Goal: Transaction & Acquisition: Purchase product/service

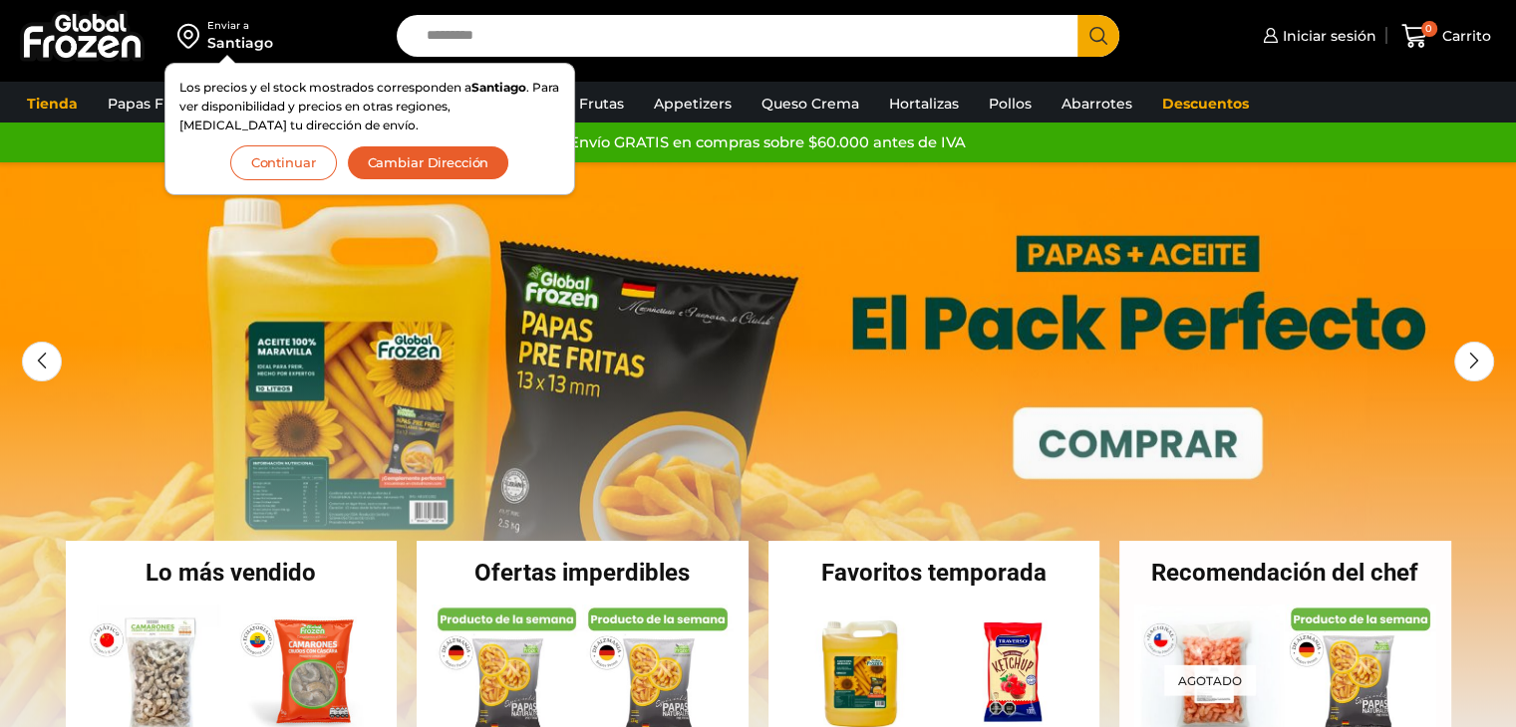
click at [697, 48] on input "Search input" at bounding box center [743, 36] width 652 height 42
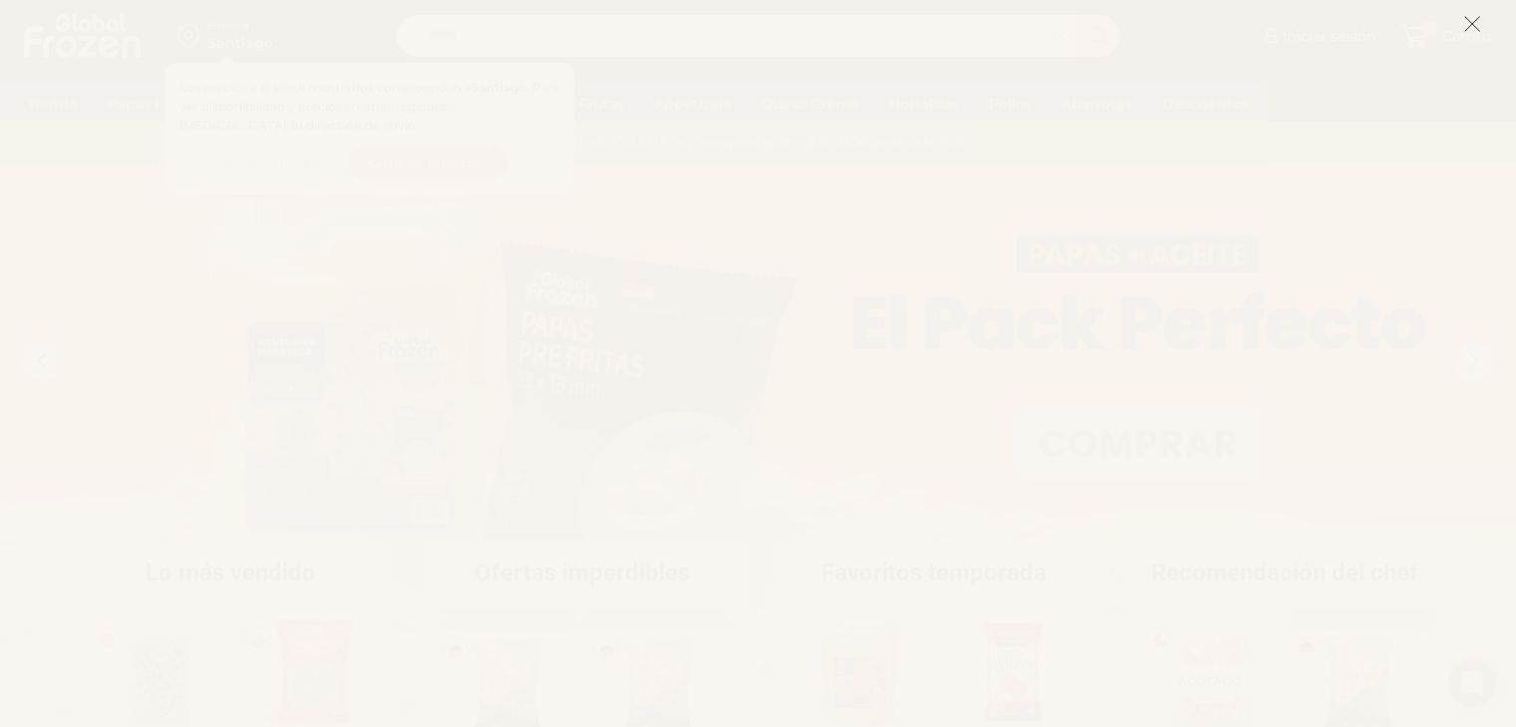
click at [1470, 18] on icon at bounding box center [1472, 24] width 18 height 18
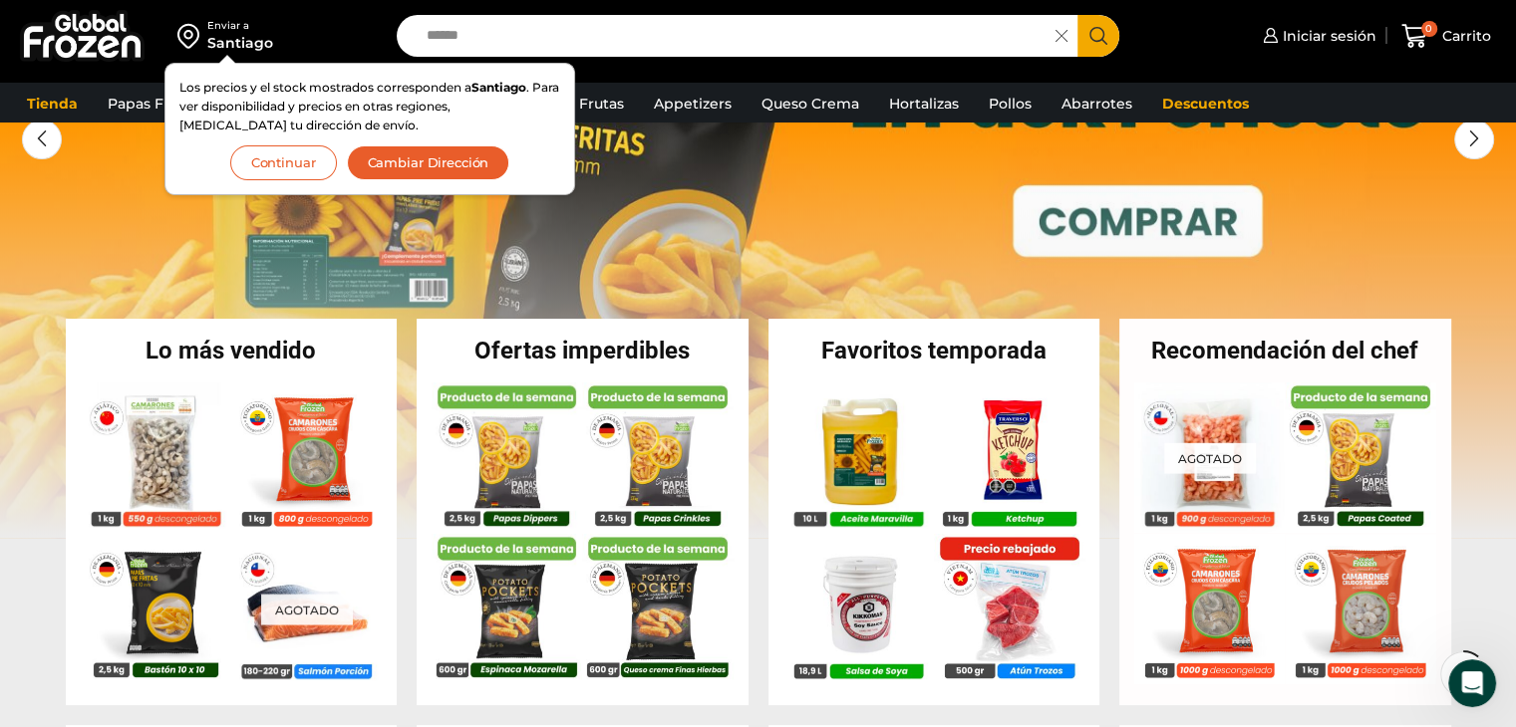
scroll to position [246, 0]
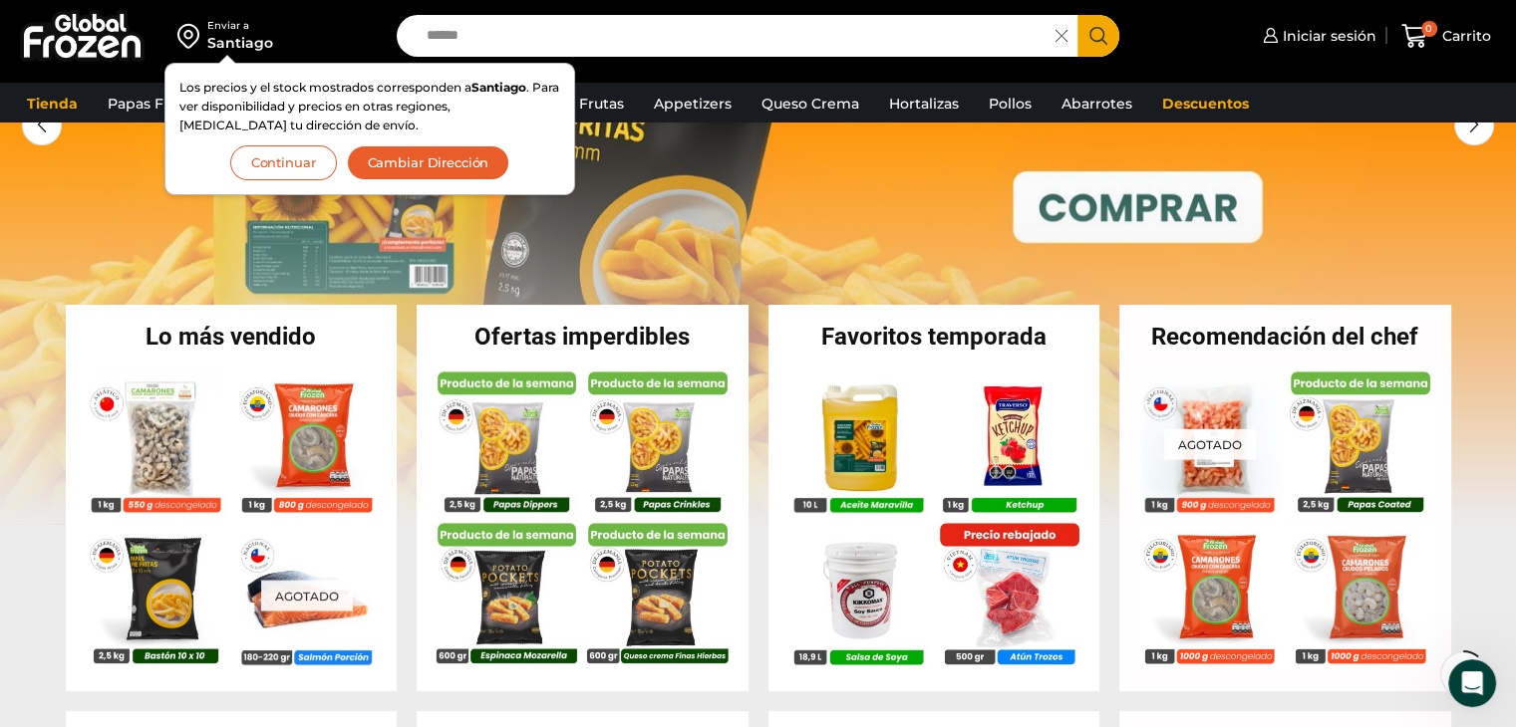
click at [628, 43] on input "*****" at bounding box center [732, 36] width 630 height 42
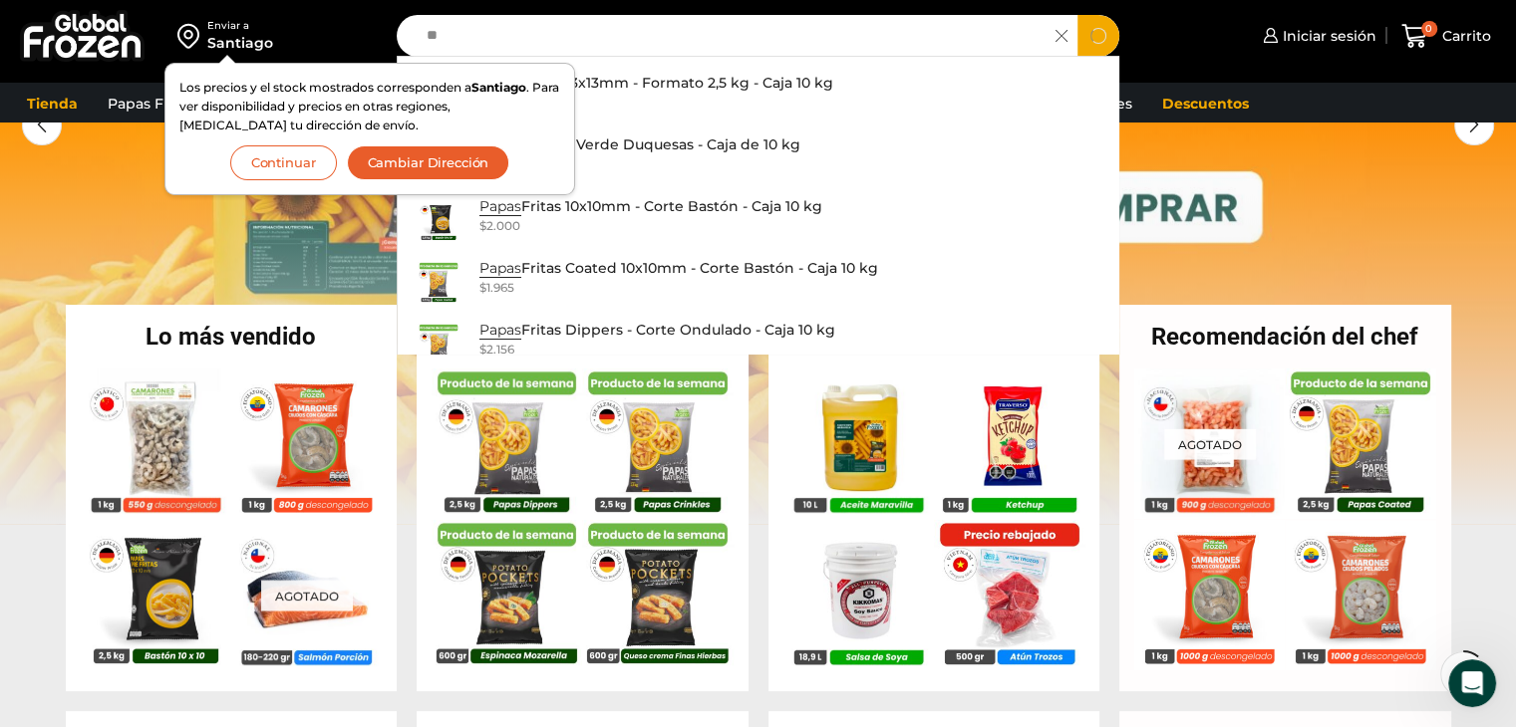
type input "*"
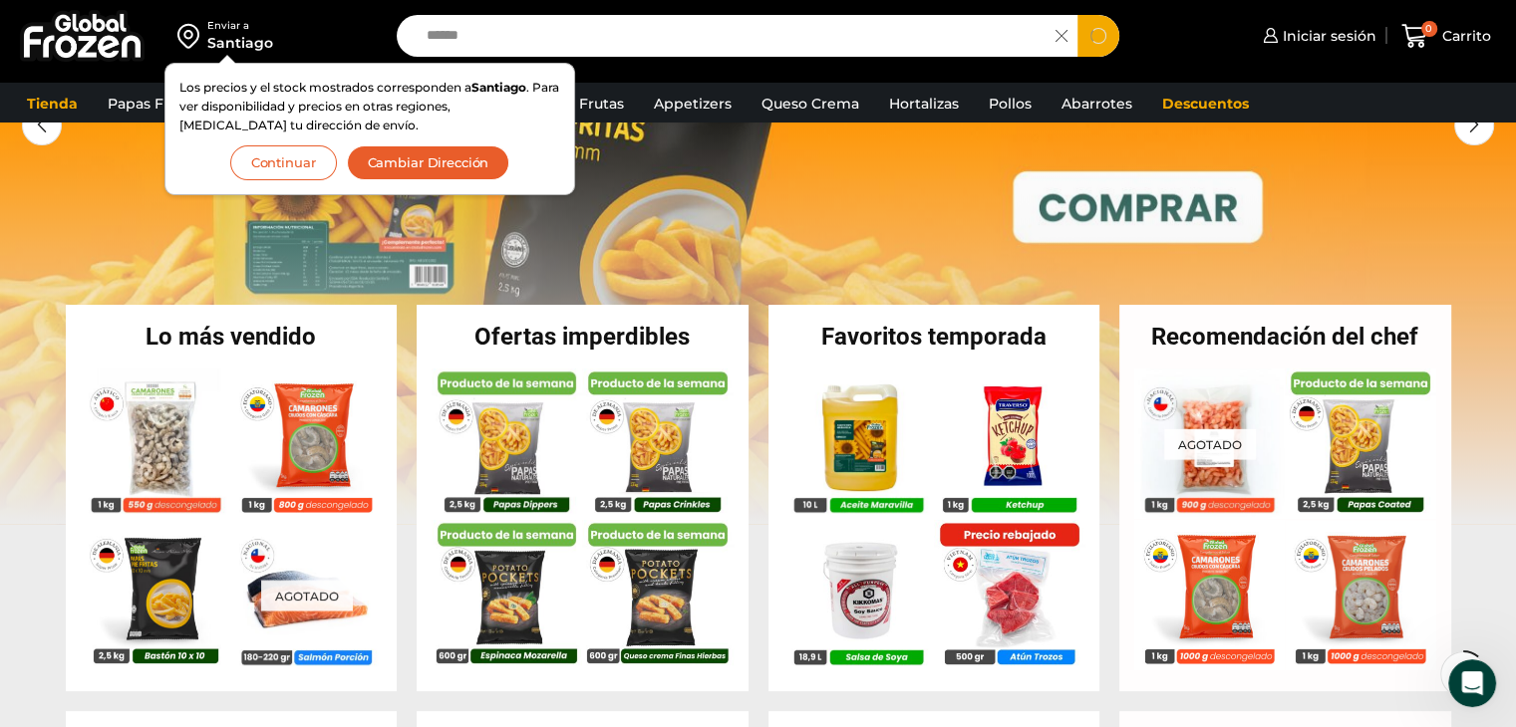
type input "******"
click at [1077, 15] on button "Search" at bounding box center [1098, 36] width 42 height 42
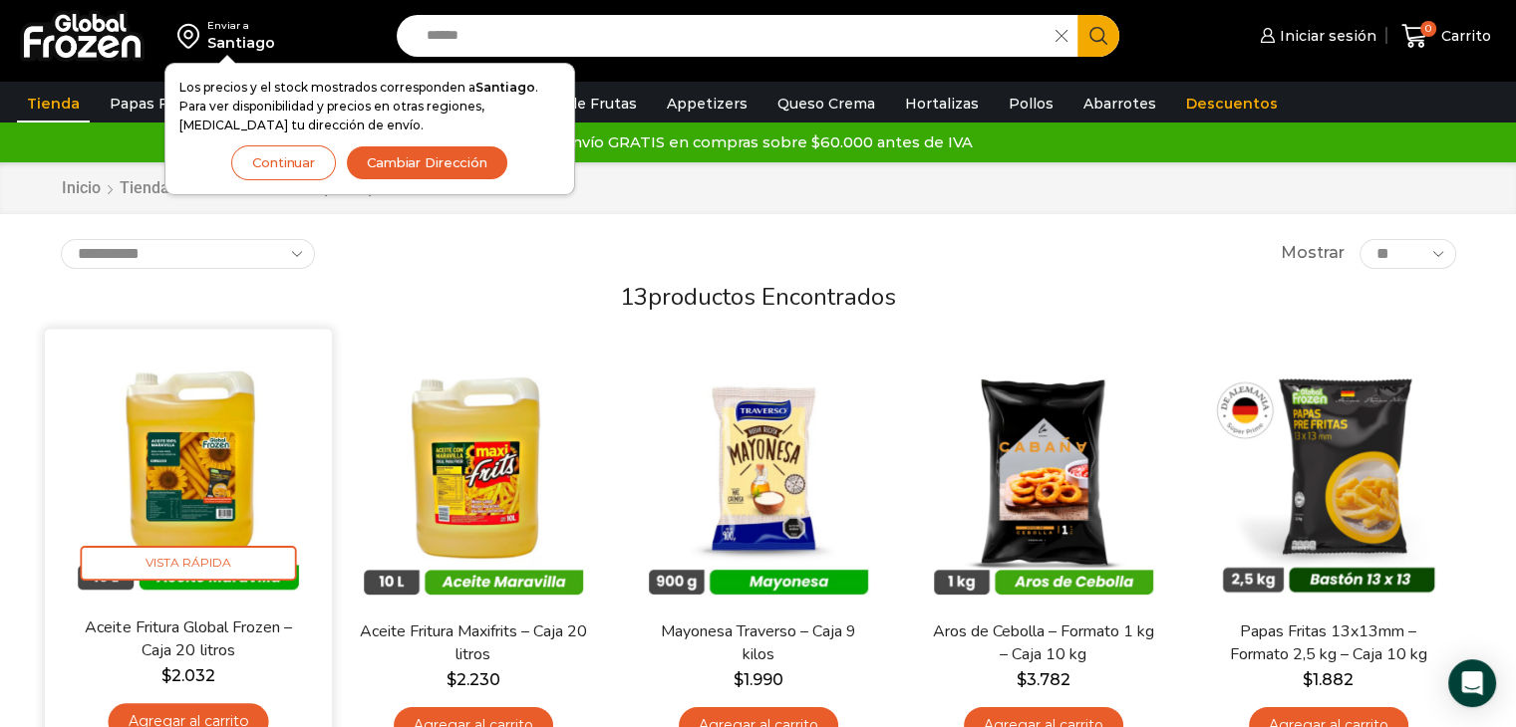
click at [262, 449] on img at bounding box center [188, 473] width 257 height 257
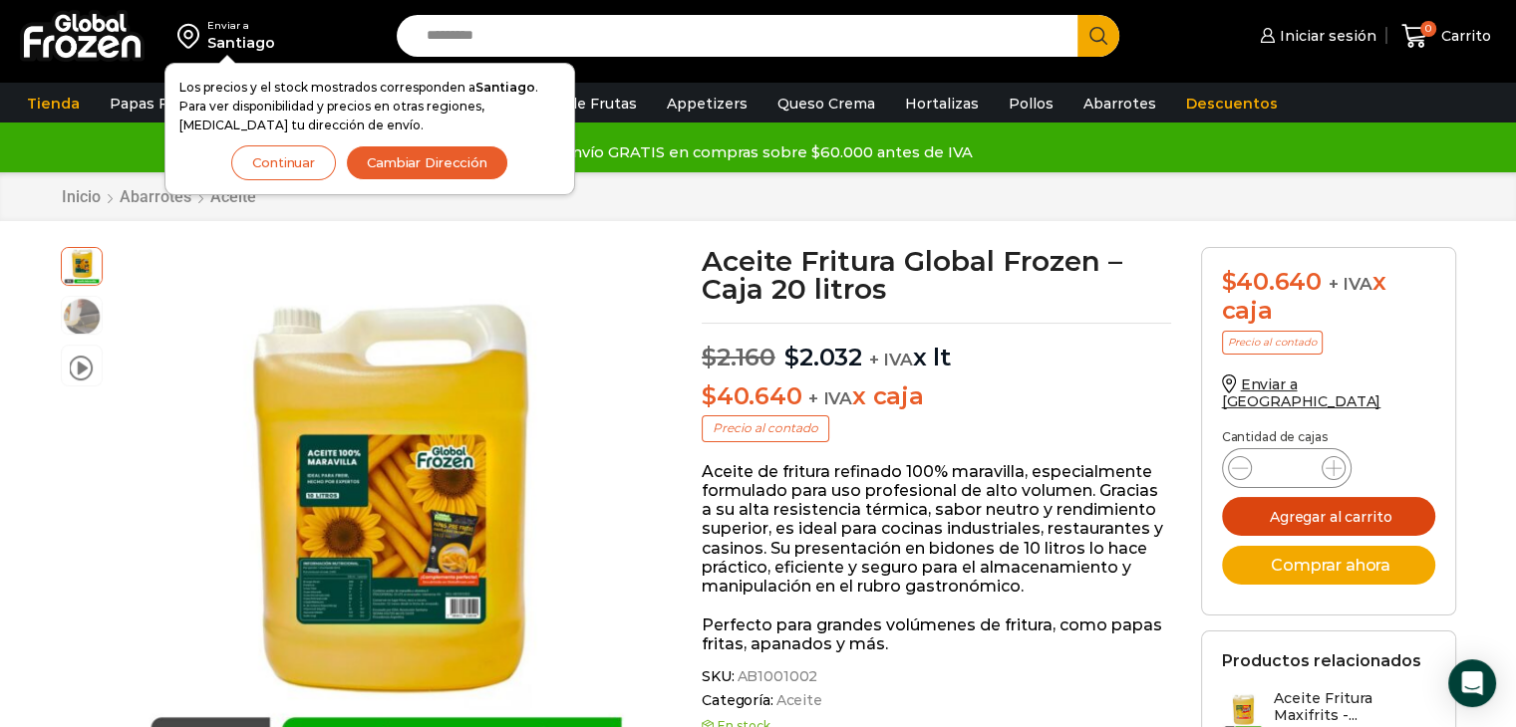
click at [1313, 505] on button "Agregar al carrito" at bounding box center [1328, 516] width 213 height 39
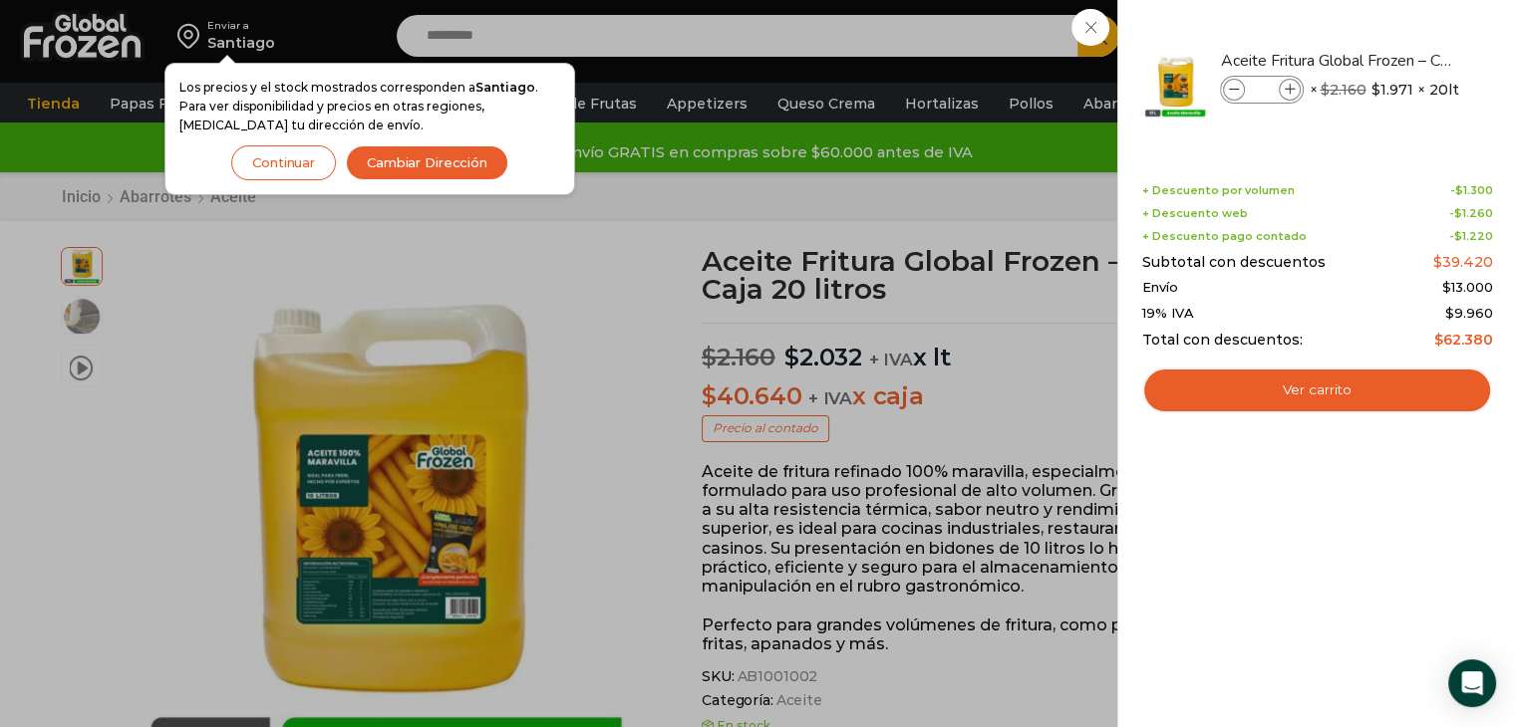
click at [1396, 33] on div "1 Carrito 1 1 Shopping Cart *" at bounding box center [1446, 36] width 100 height 47
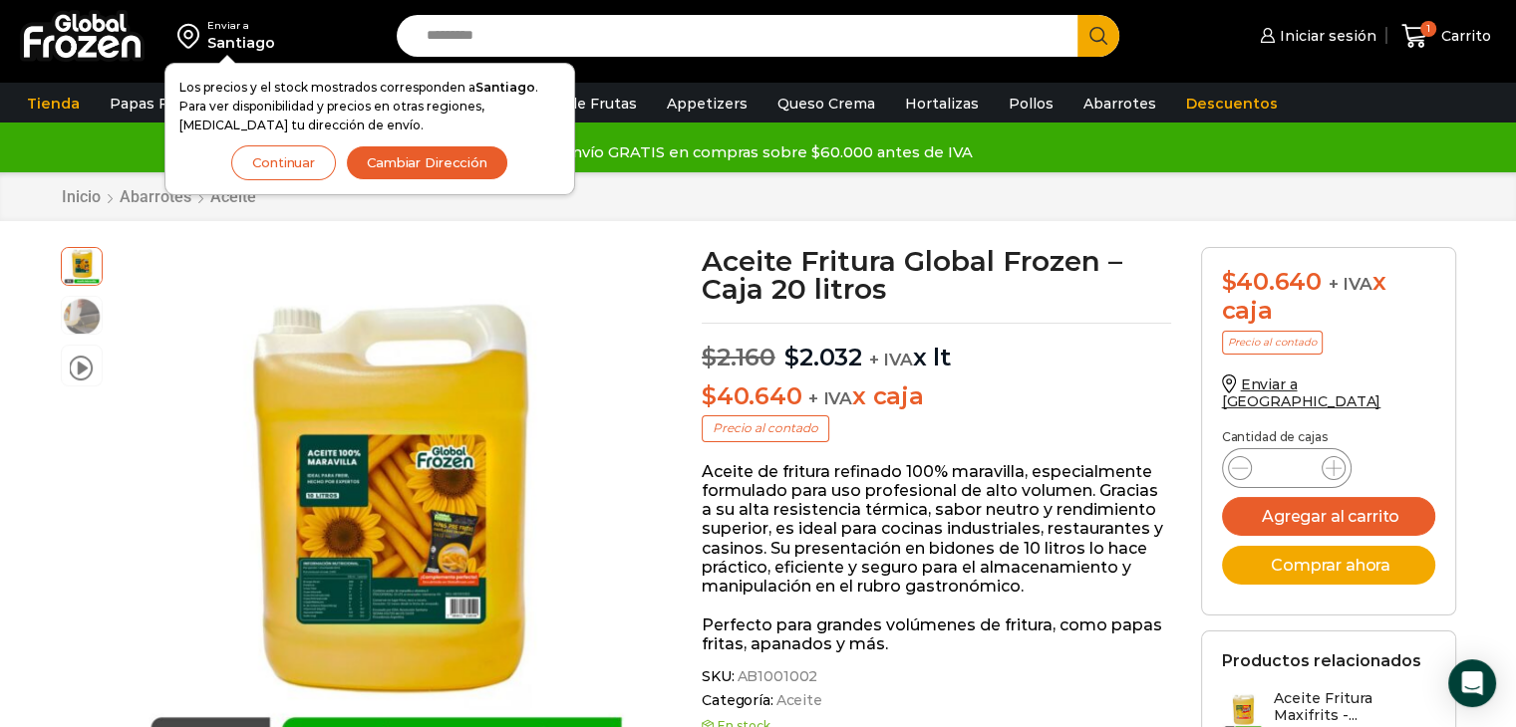
click at [294, 161] on button "Continuar" at bounding box center [283, 162] width 105 height 35
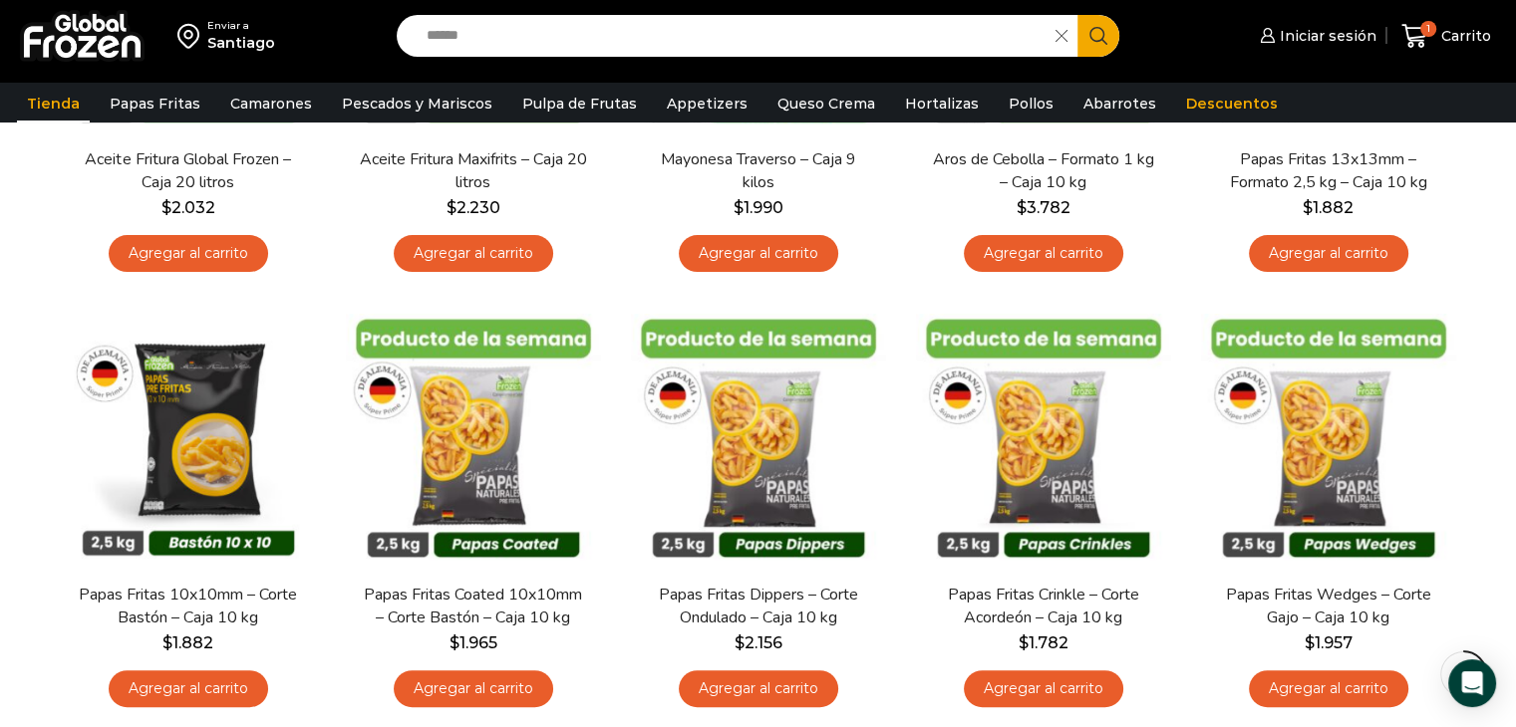
scroll to position [506, 0]
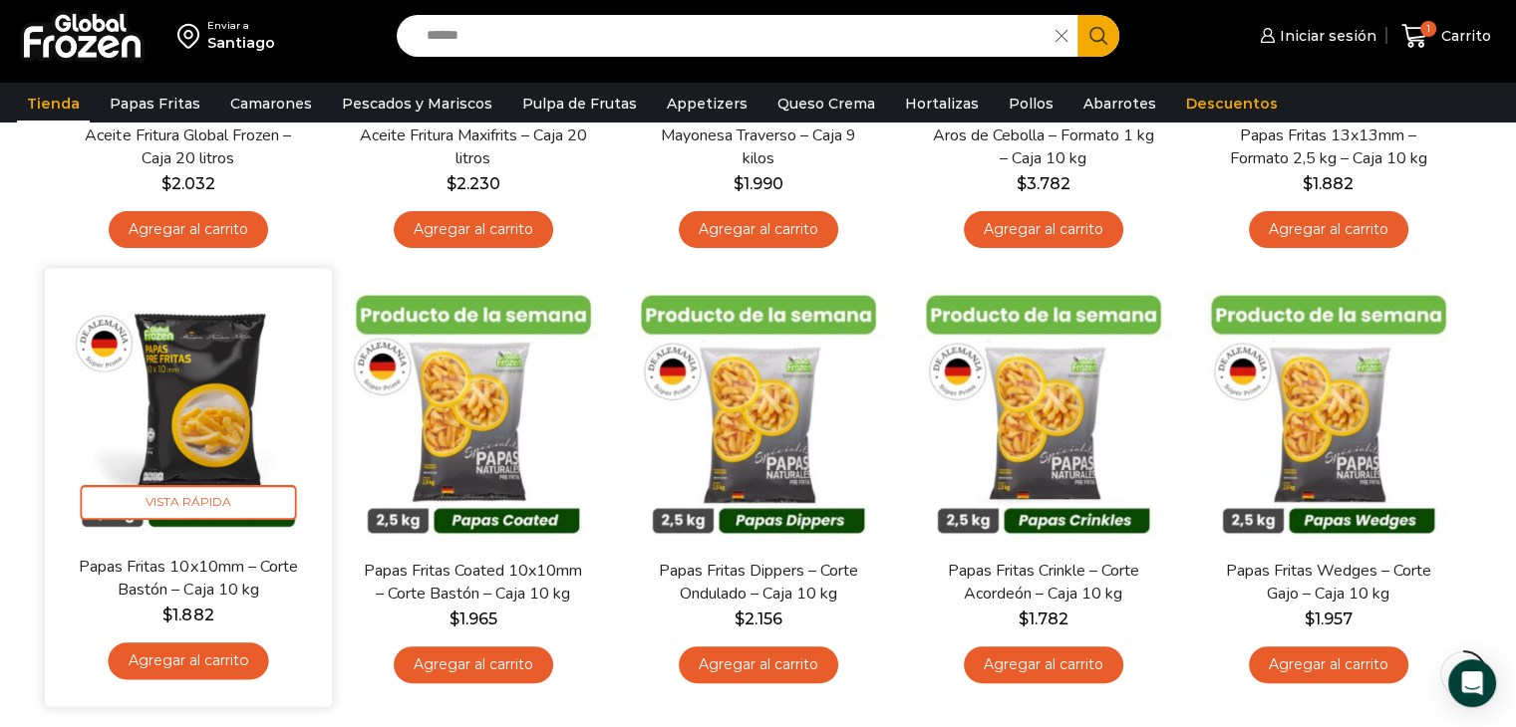
click at [211, 656] on link "Agregar al carrito" at bounding box center [188, 661] width 160 height 37
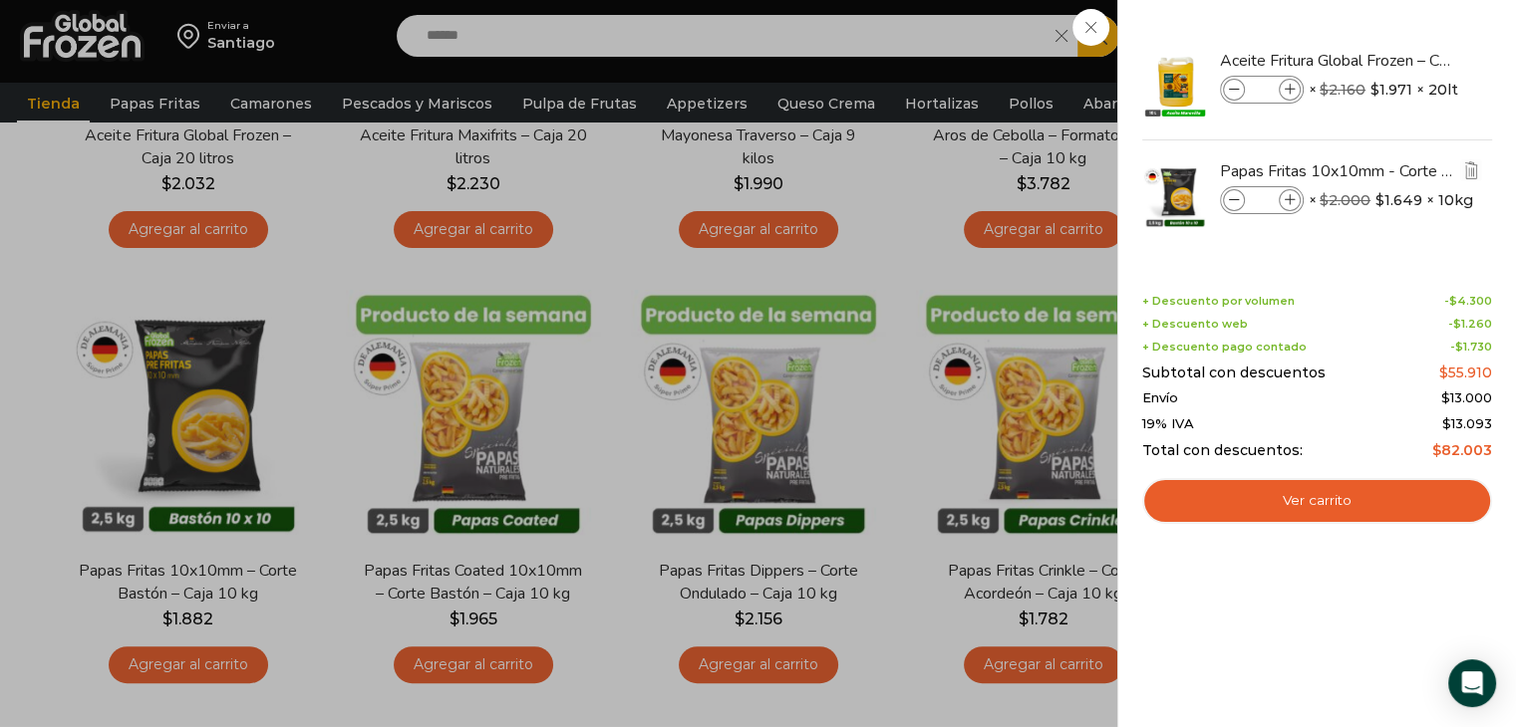
click at [1281, 187] on div "Papas Fritas 10x10mm - Corte Bastón - Caja 10 kg cantidad *" at bounding box center [1262, 200] width 84 height 28
click at [1288, 200] on icon at bounding box center [1289, 200] width 11 height 11
click at [1292, 200] on icon at bounding box center [1289, 200] width 11 height 11
type input "*"
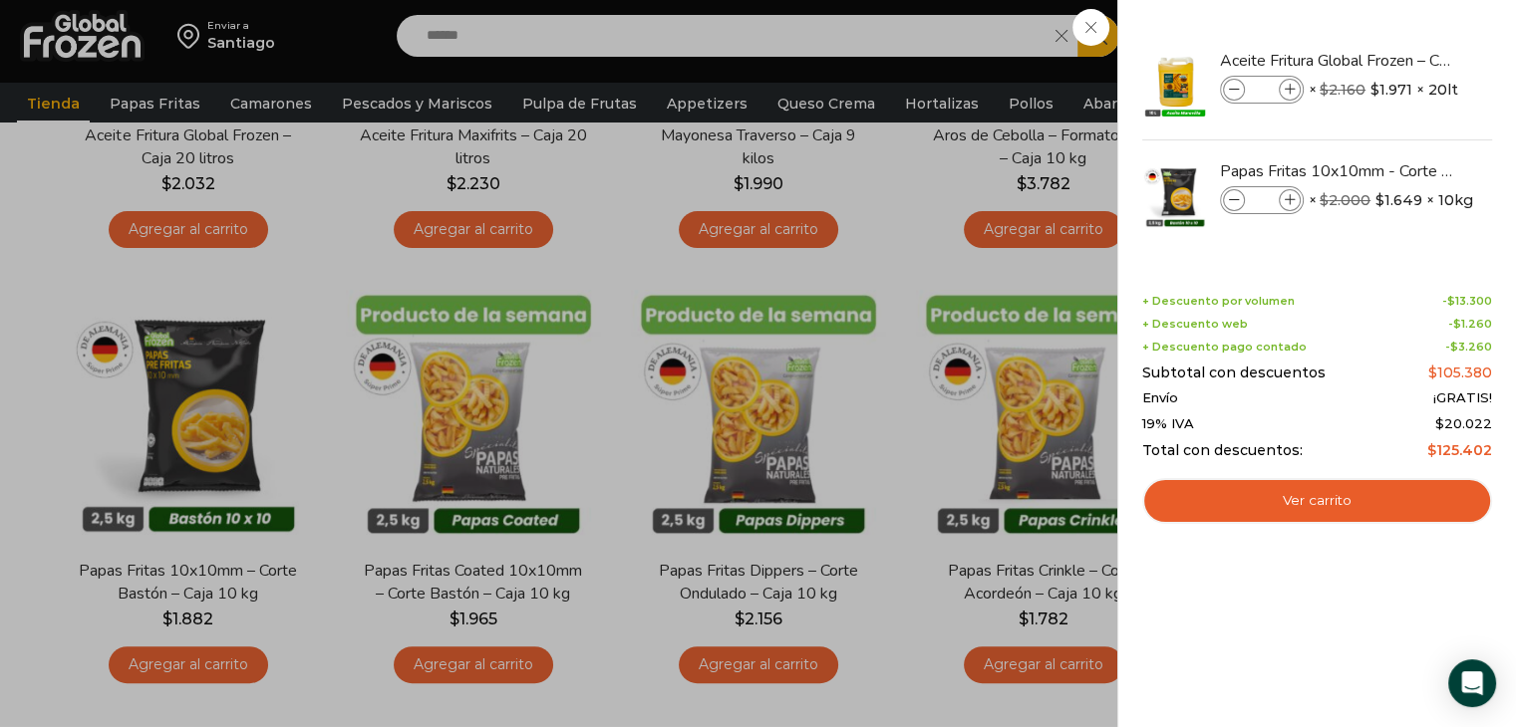
click at [1291, 200] on icon at bounding box center [1289, 200] width 11 height 11
type input "*"
click at [1291, 200] on icon at bounding box center [1289, 200] width 11 height 11
type input "*"
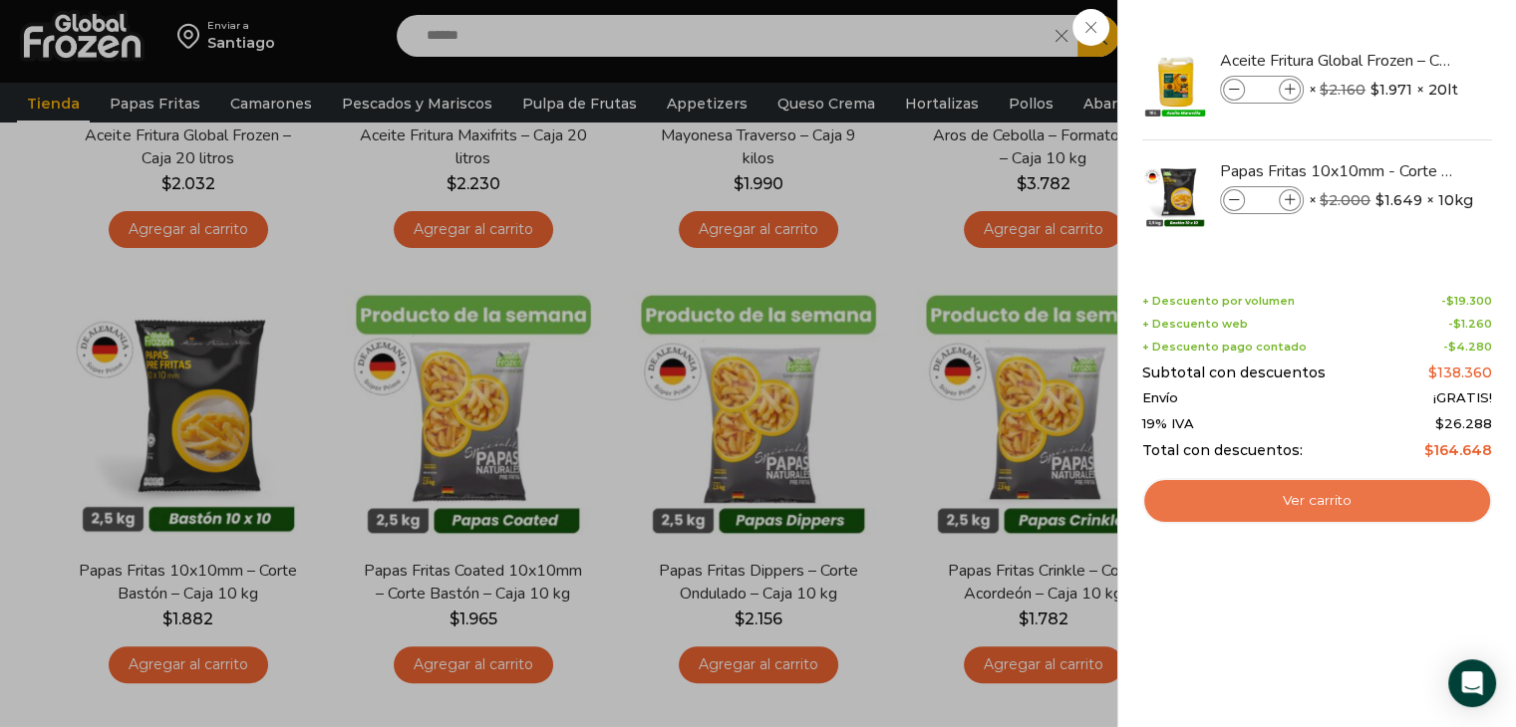
click at [1261, 505] on link "Ver carrito" at bounding box center [1317, 501] width 350 height 46
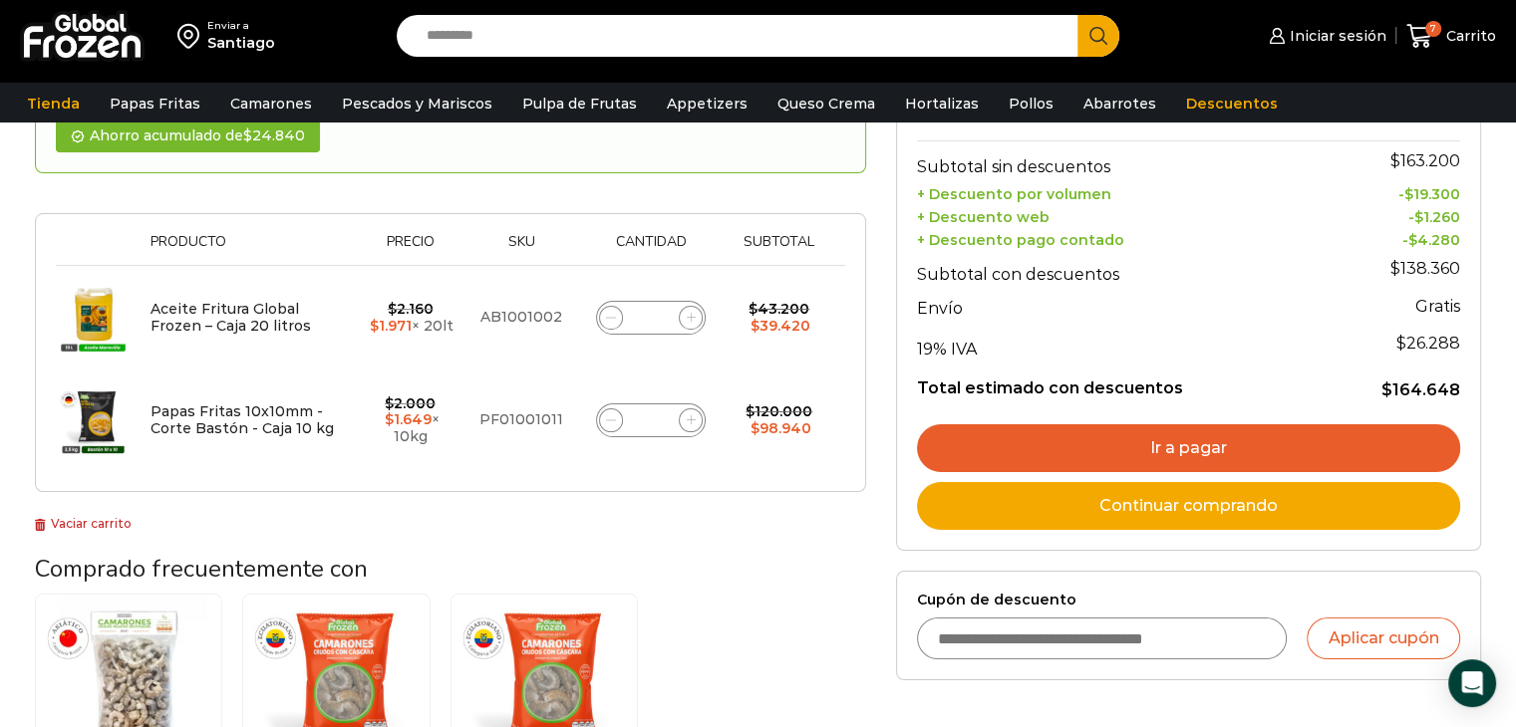
scroll to position [250, 0]
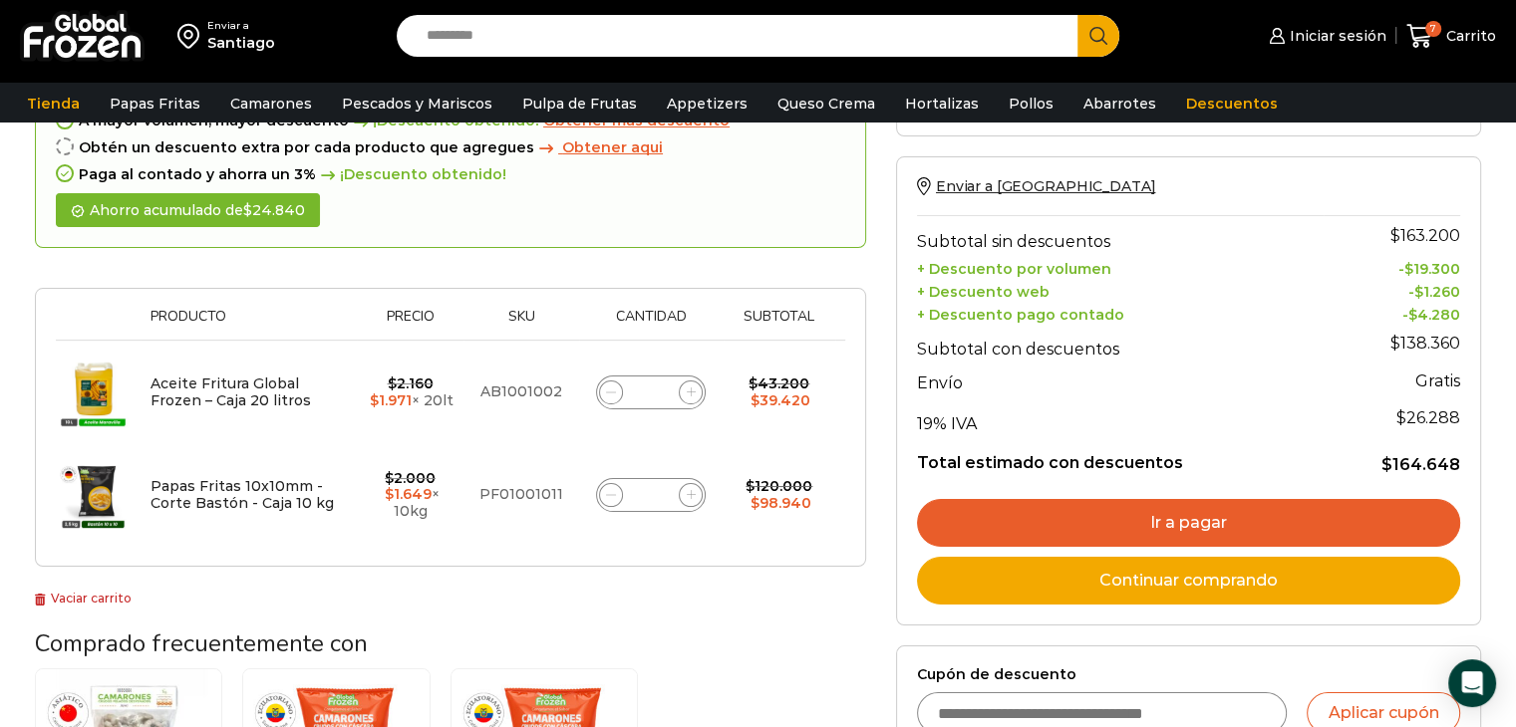
drag, startPoint x: 1518, startPoint y: 177, endPoint x: 1479, endPoint y: 251, distance: 83.4
click at [1479, 251] on html "WordPress WooCommerce Themes Enviar a Santiago Search input Search Iniciar sesi…" at bounding box center [758, 663] width 1516 height 1673
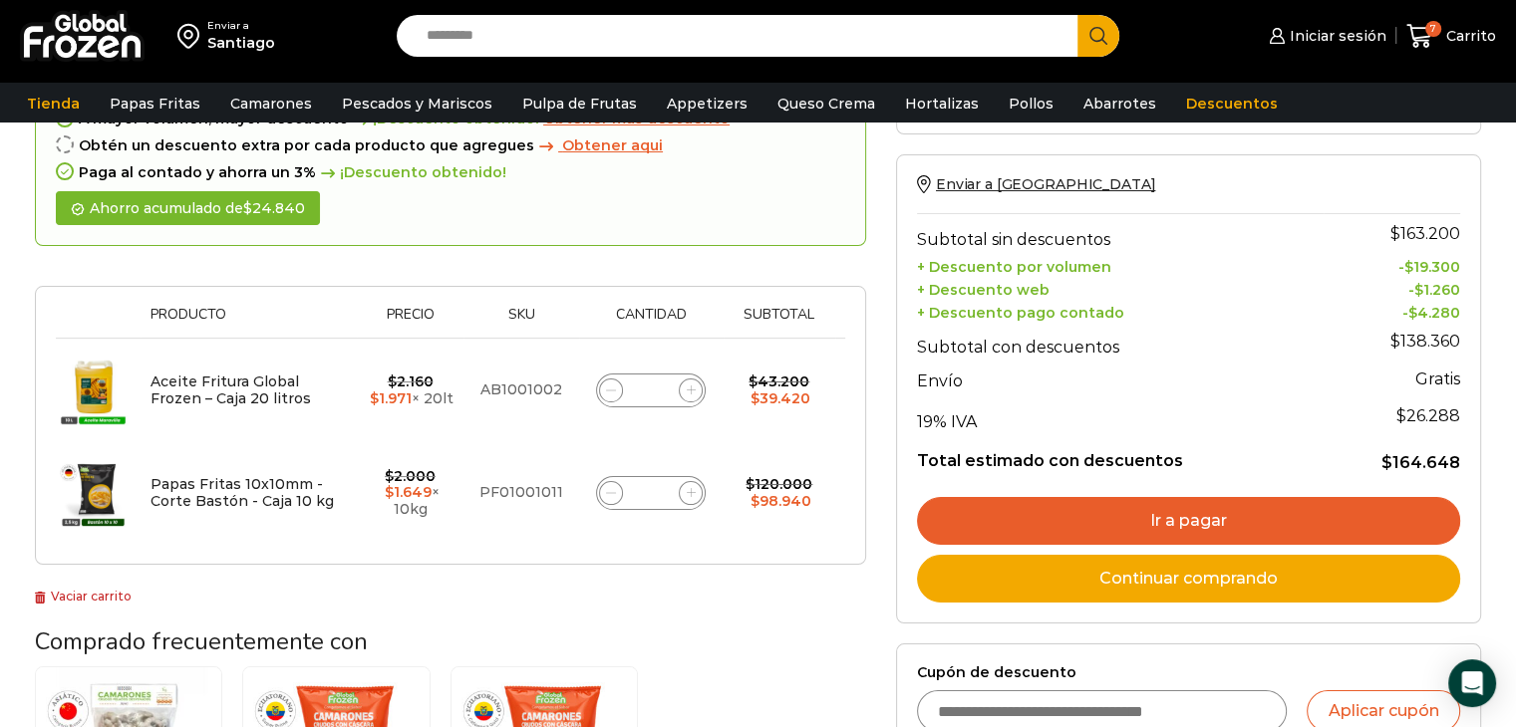
click at [693, 394] on icon at bounding box center [691, 390] width 9 height 9
type input "*"
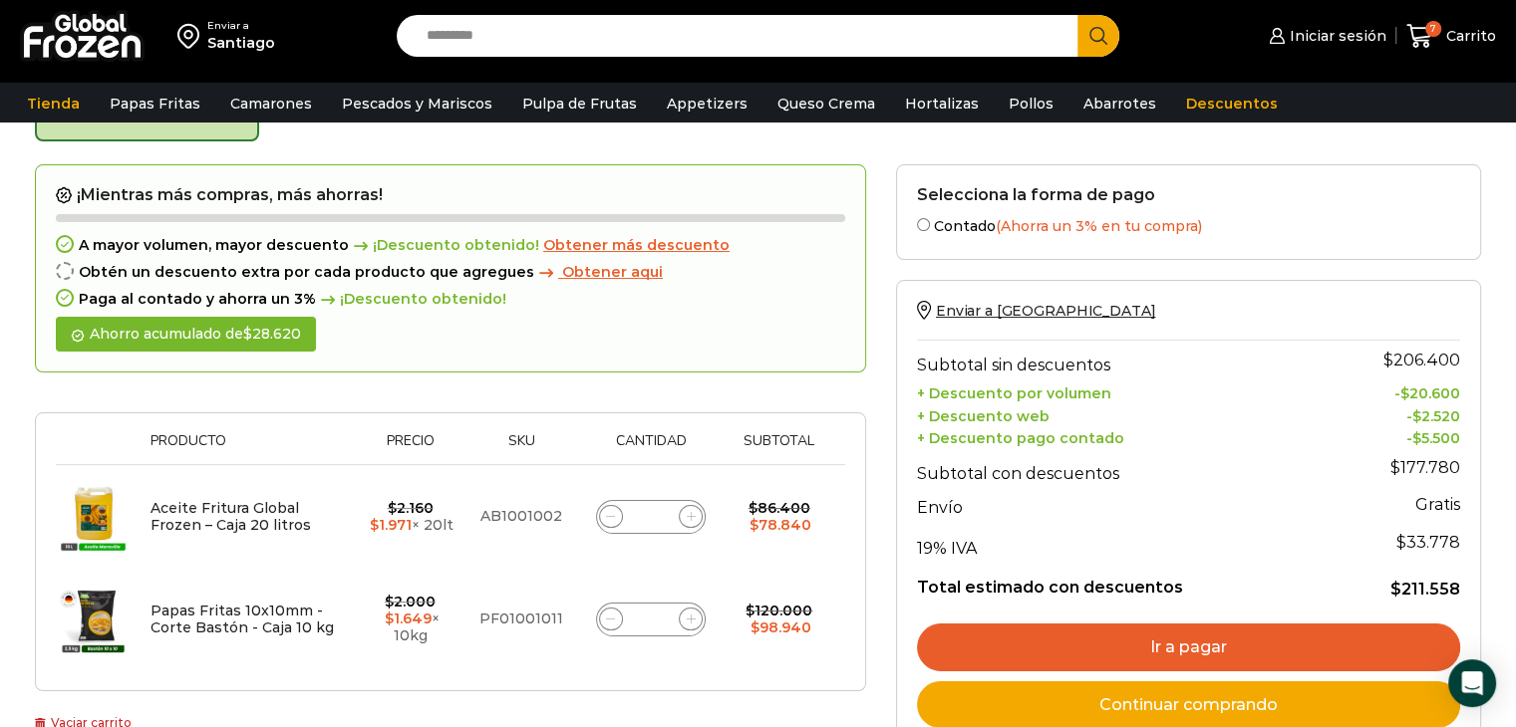
scroll to position [112, 0]
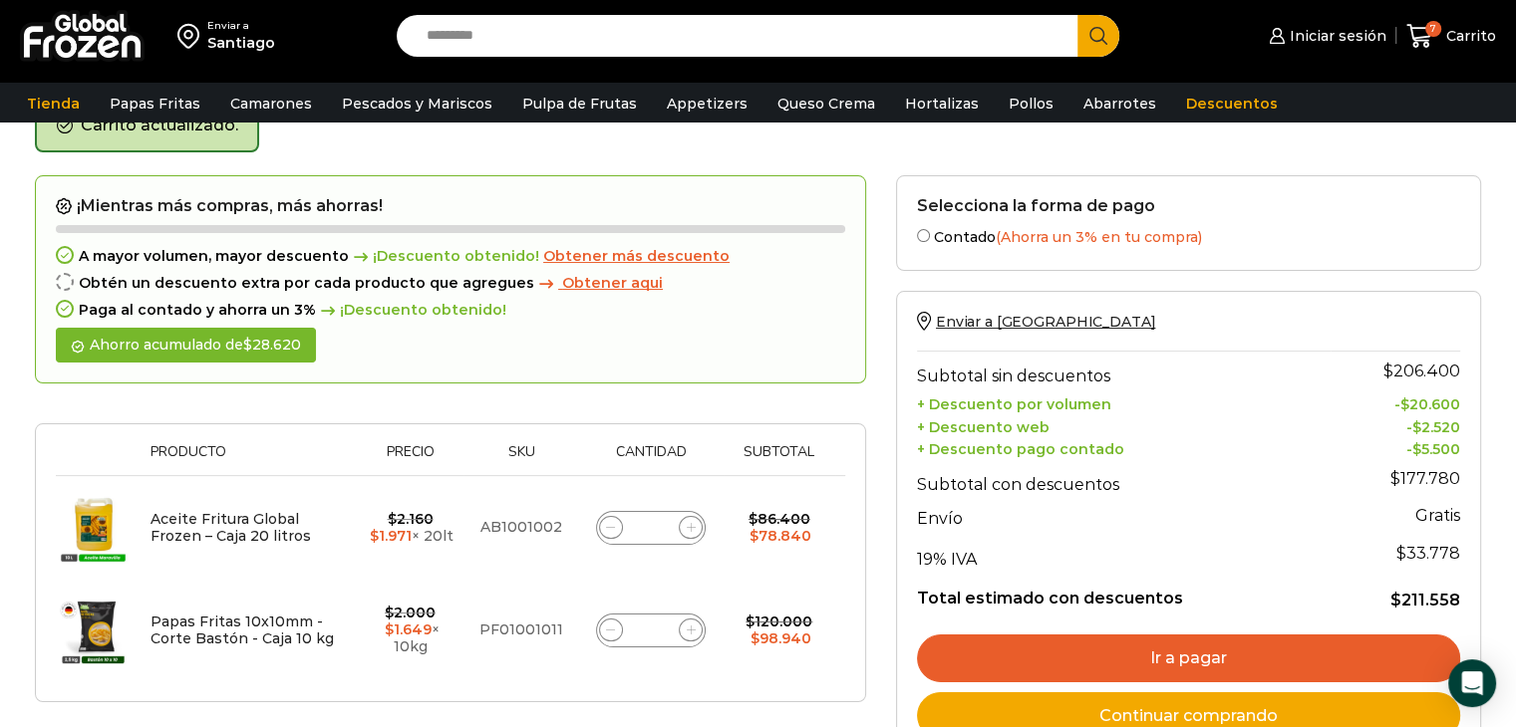
click at [689, 633] on span at bounding box center [691, 631] width 24 height 24
type input "*"
click at [609, 631] on icon at bounding box center [610, 630] width 9 height 9
type input "*"
click at [609, 289] on span "Obtener aqui" at bounding box center [612, 283] width 101 height 18
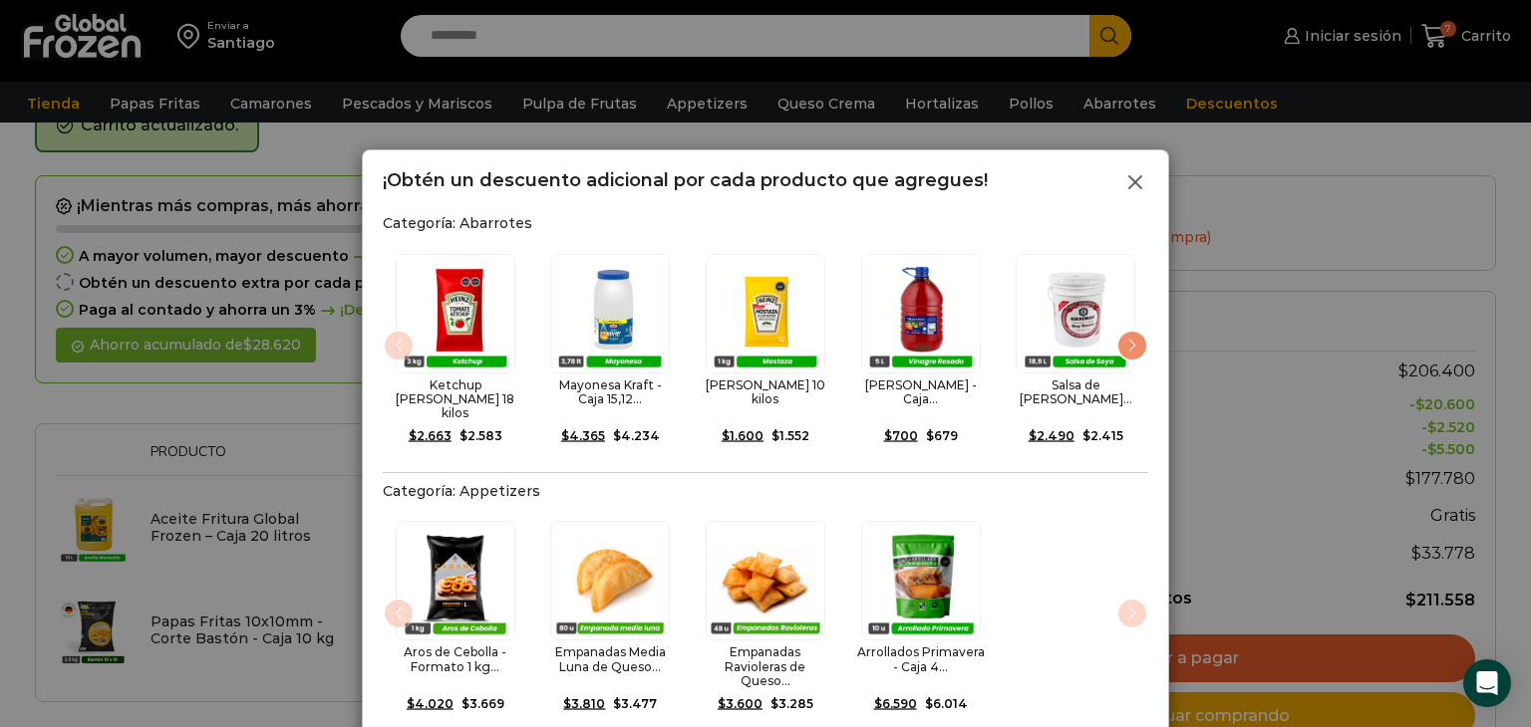
click at [1129, 189] on icon at bounding box center [1135, 182] width 24 height 24
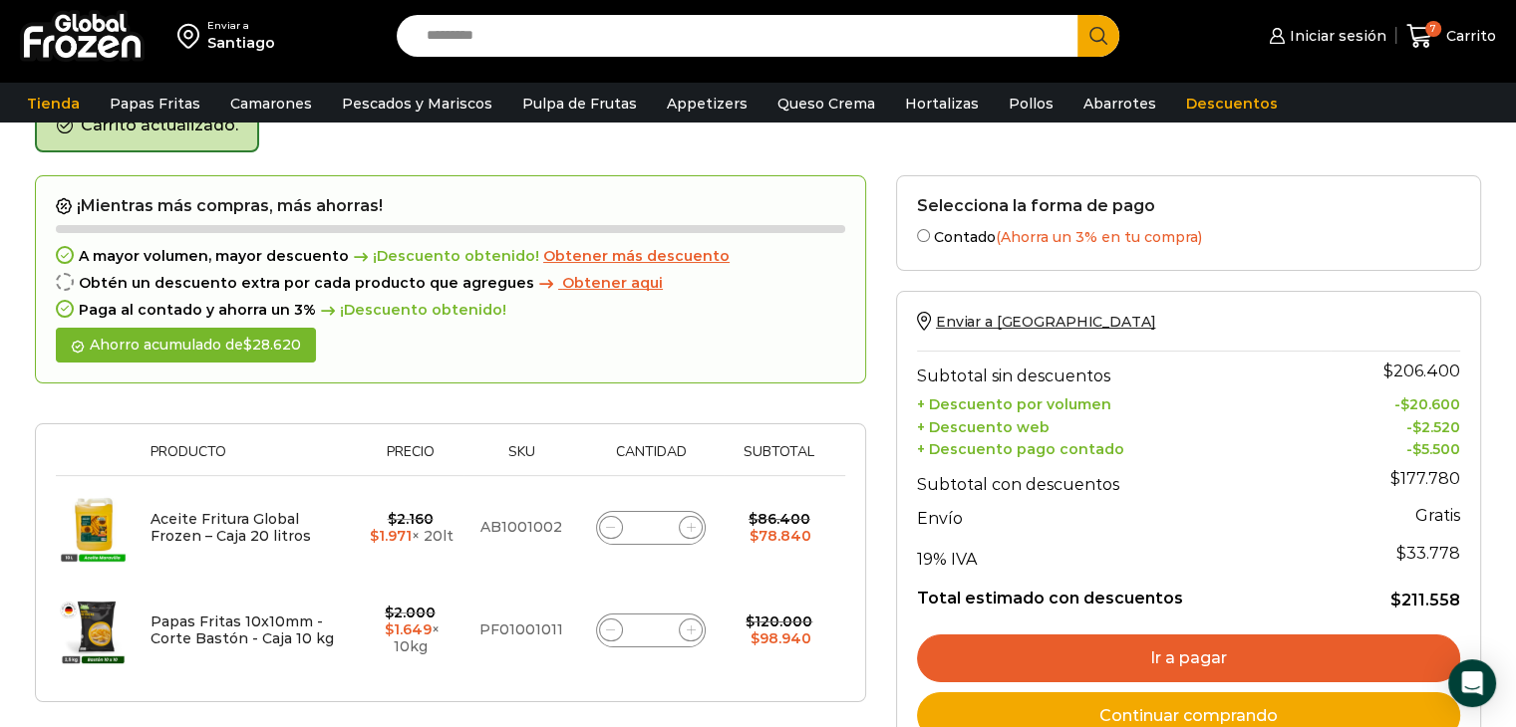
click at [613, 539] on div "Aceite Fritura Global Frozen – Caja 20 litros cantidad *" at bounding box center [651, 528] width 110 height 34
click at [610, 523] on icon at bounding box center [610, 527] width 9 height 9
type input "*"
click at [614, 533] on span at bounding box center [611, 528] width 24 height 24
type input "*"
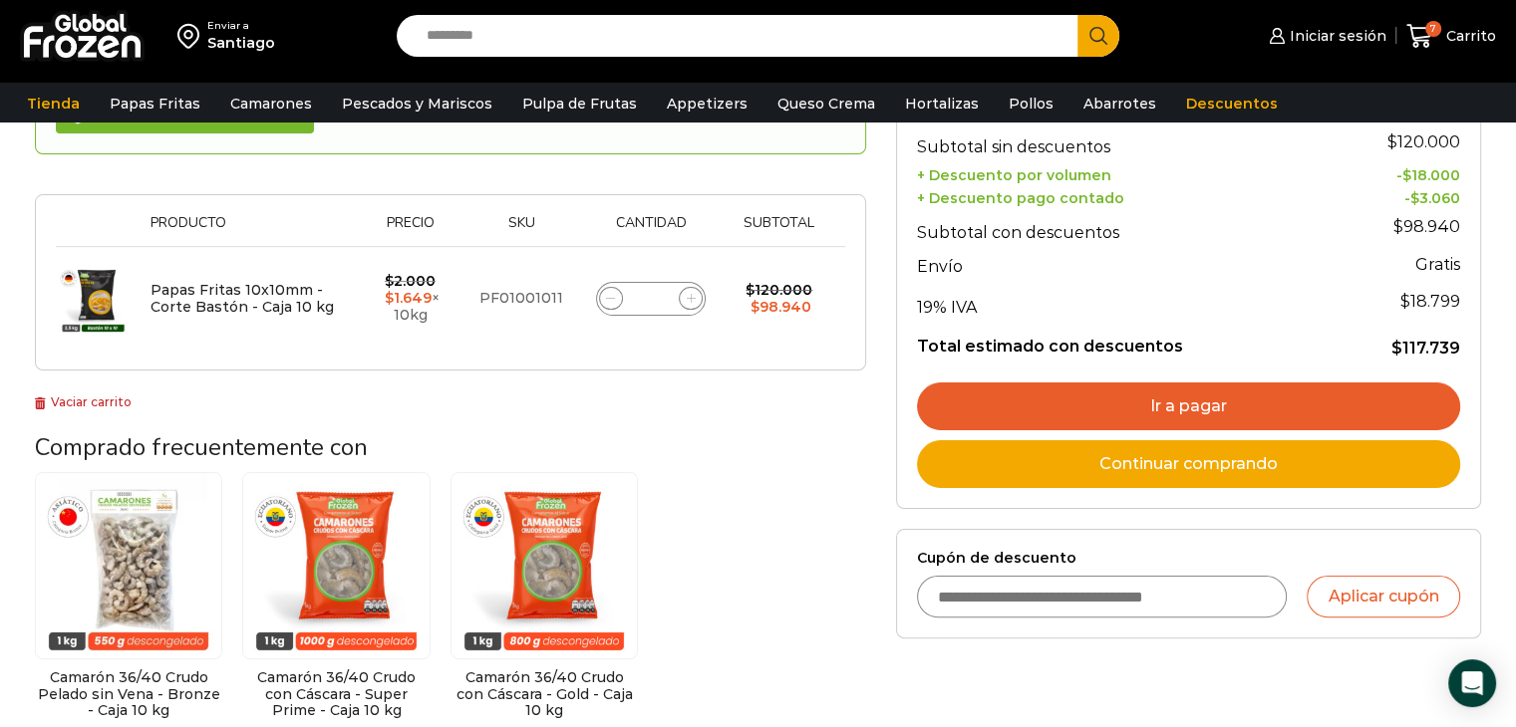
scroll to position [339, 0]
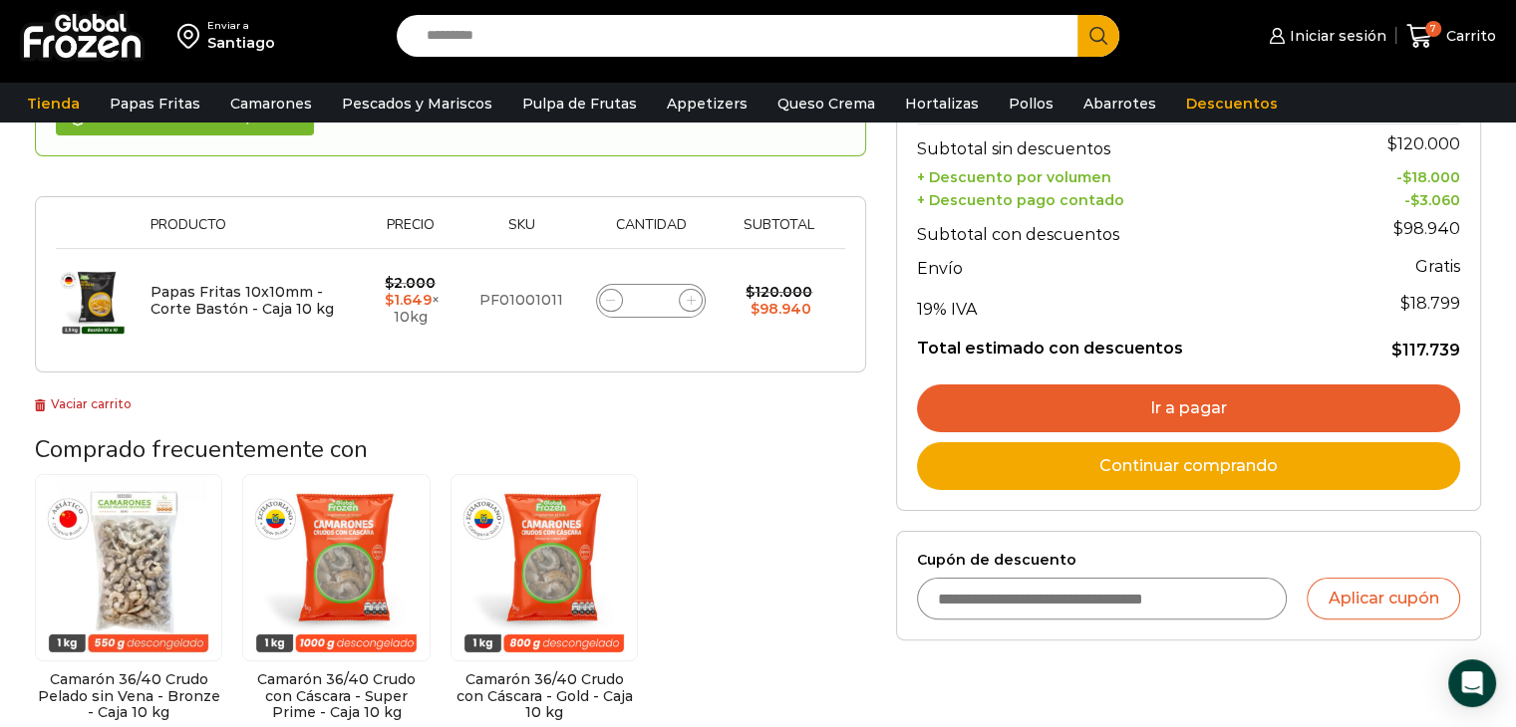
click at [1127, 410] on link "Ir a pagar" at bounding box center [1188, 409] width 543 height 48
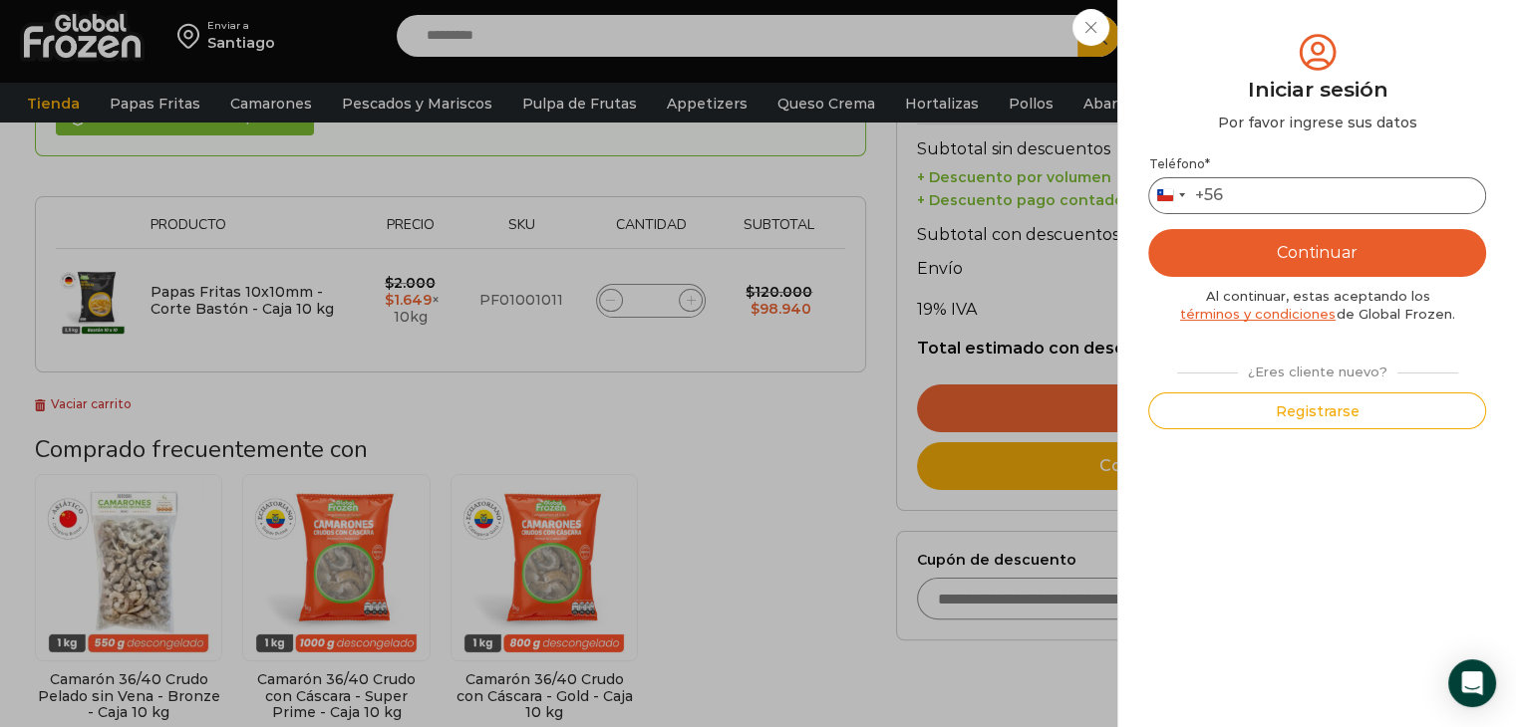
click at [1282, 190] on input "Teléfono *" at bounding box center [1317, 195] width 338 height 37
type input "*********"
click at [1274, 248] on button "Continuar" at bounding box center [1317, 253] width 338 height 48
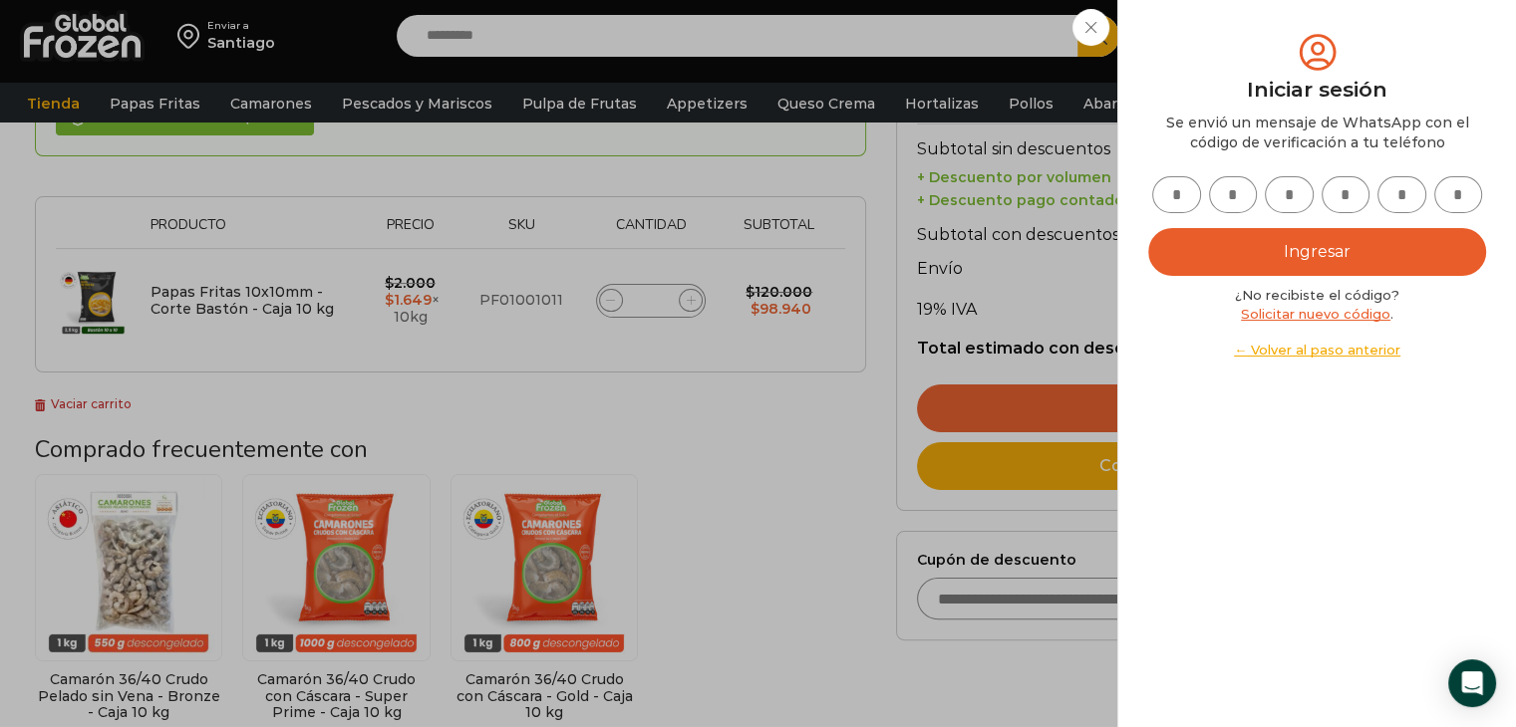
click at [1179, 201] on input "text" at bounding box center [1176, 194] width 49 height 37
type input "*"
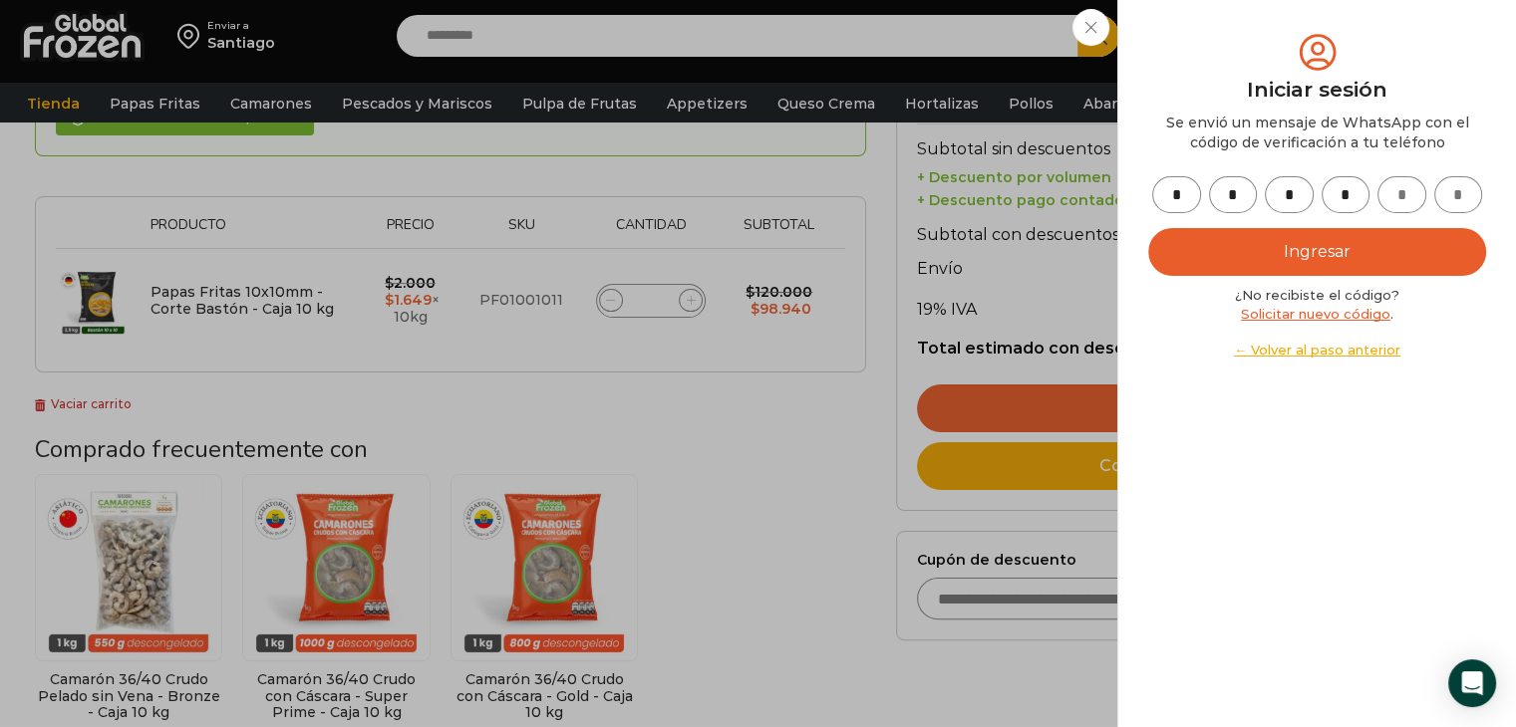
type input "*"
click at [1312, 275] on button "Ingresar" at bounding box center [1317, 252] width 338 height 48
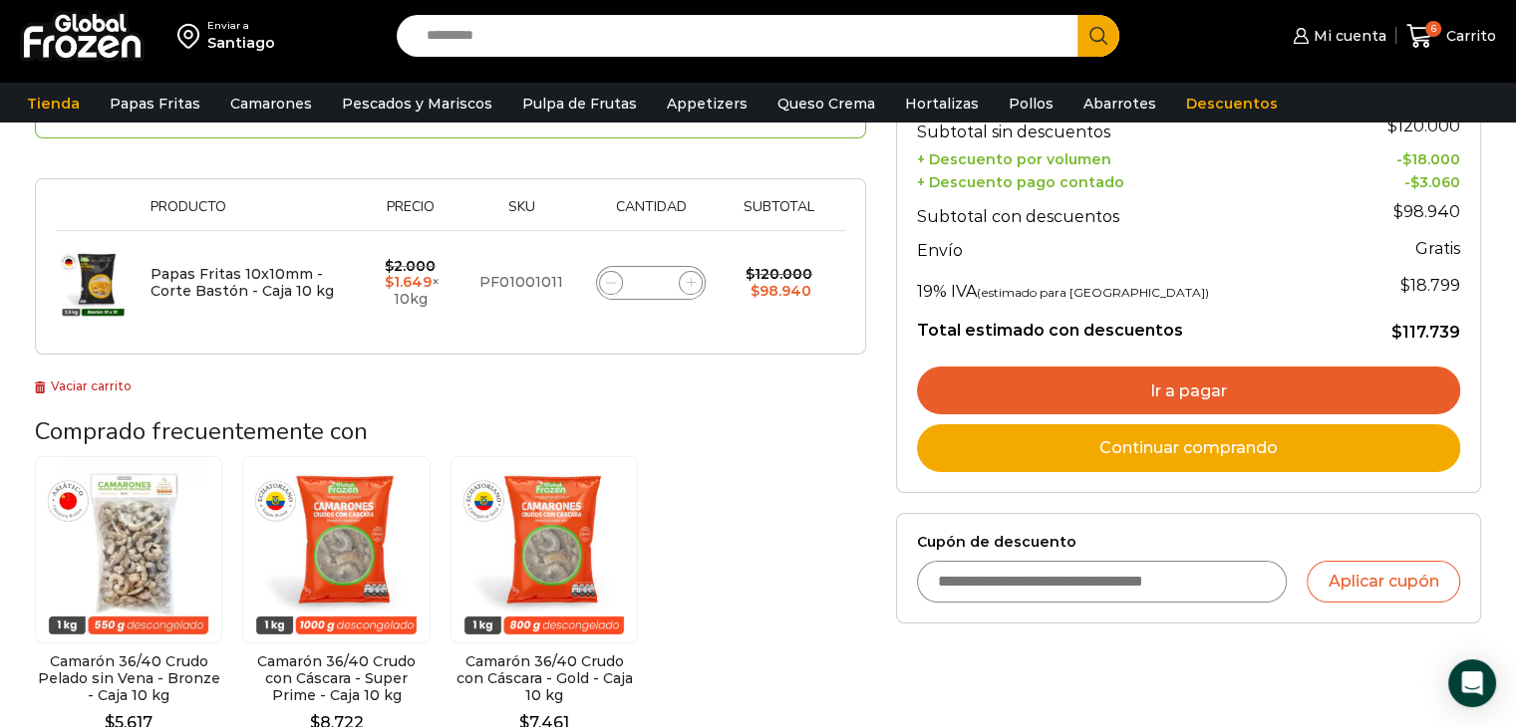
scroll to position [323, 0]
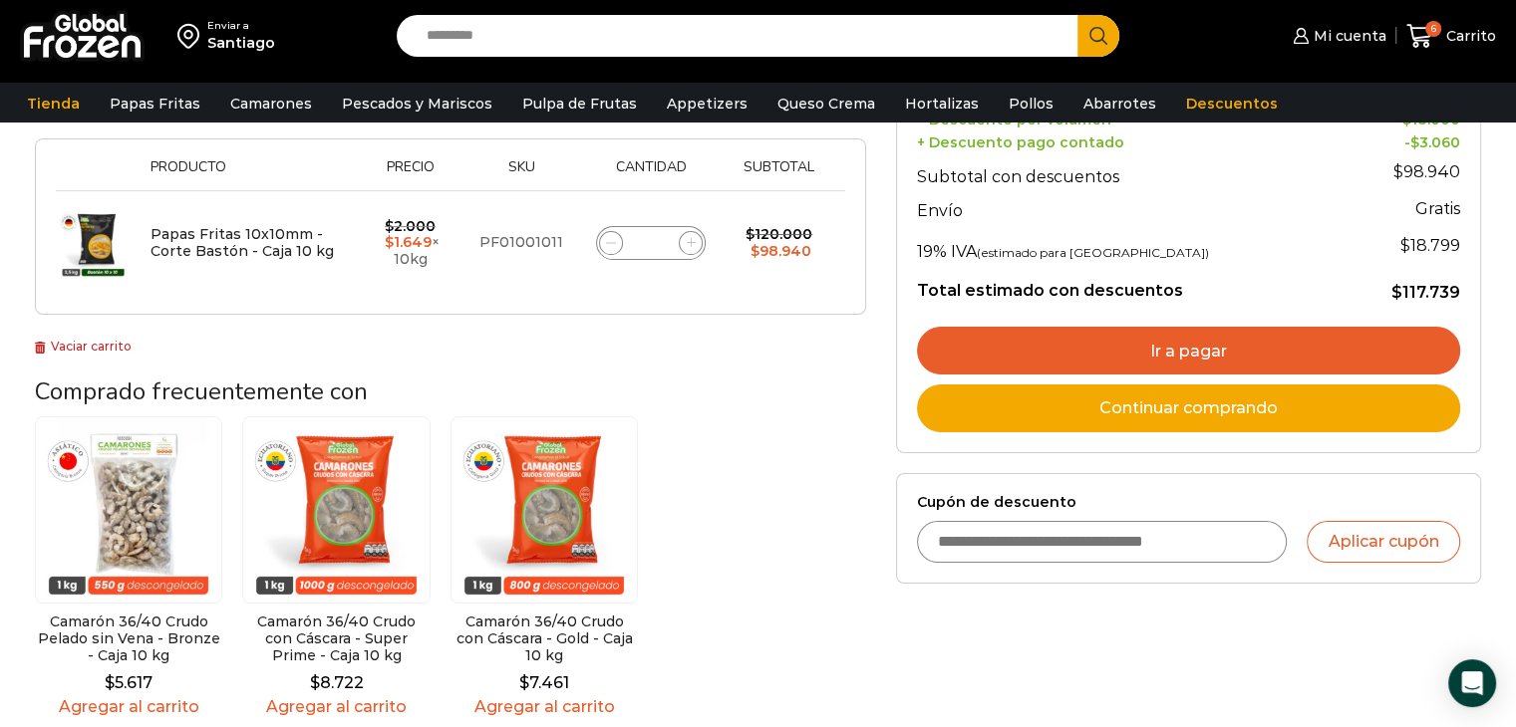
click at [1311, 337] on link "Ir a pagar" at bounding box center [1188, 351] width 543 height 48
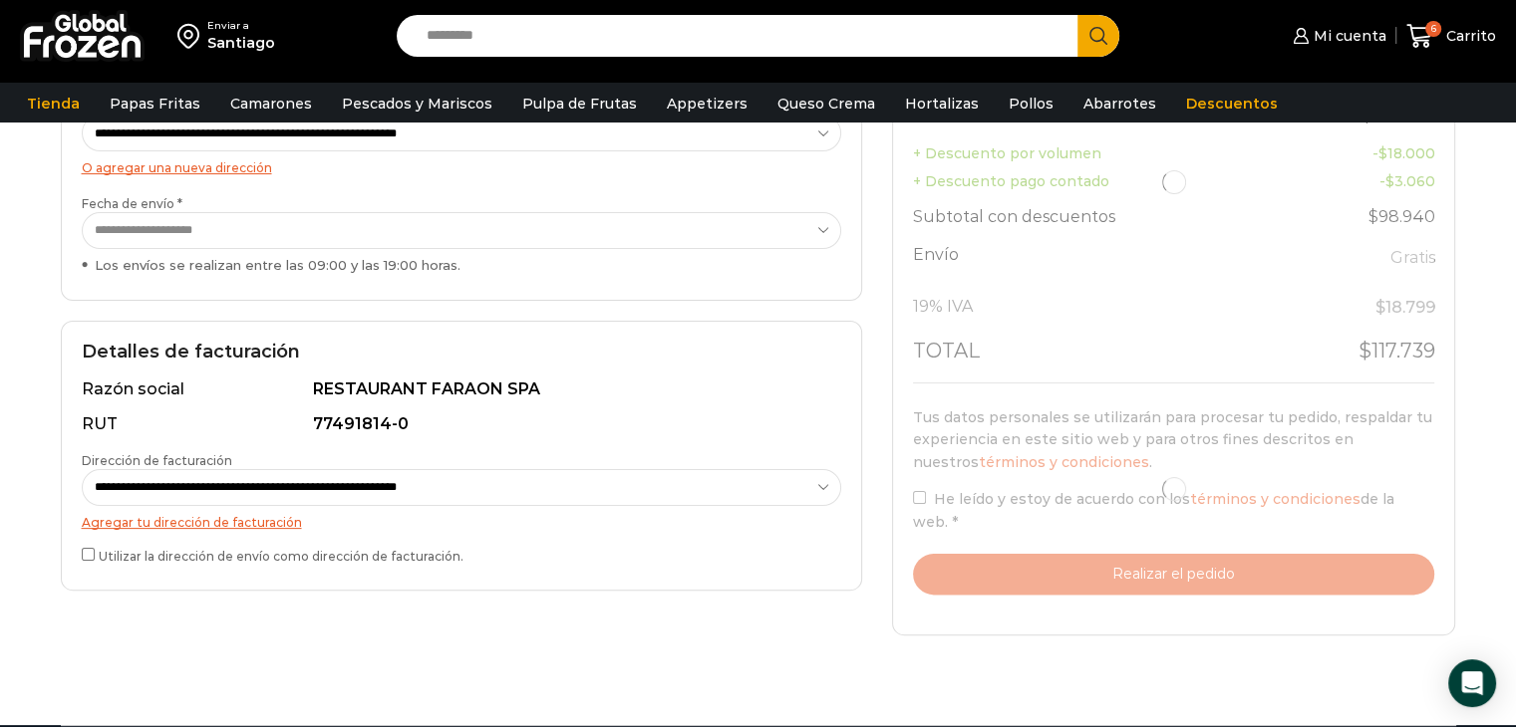
scroll to position [377, 0]
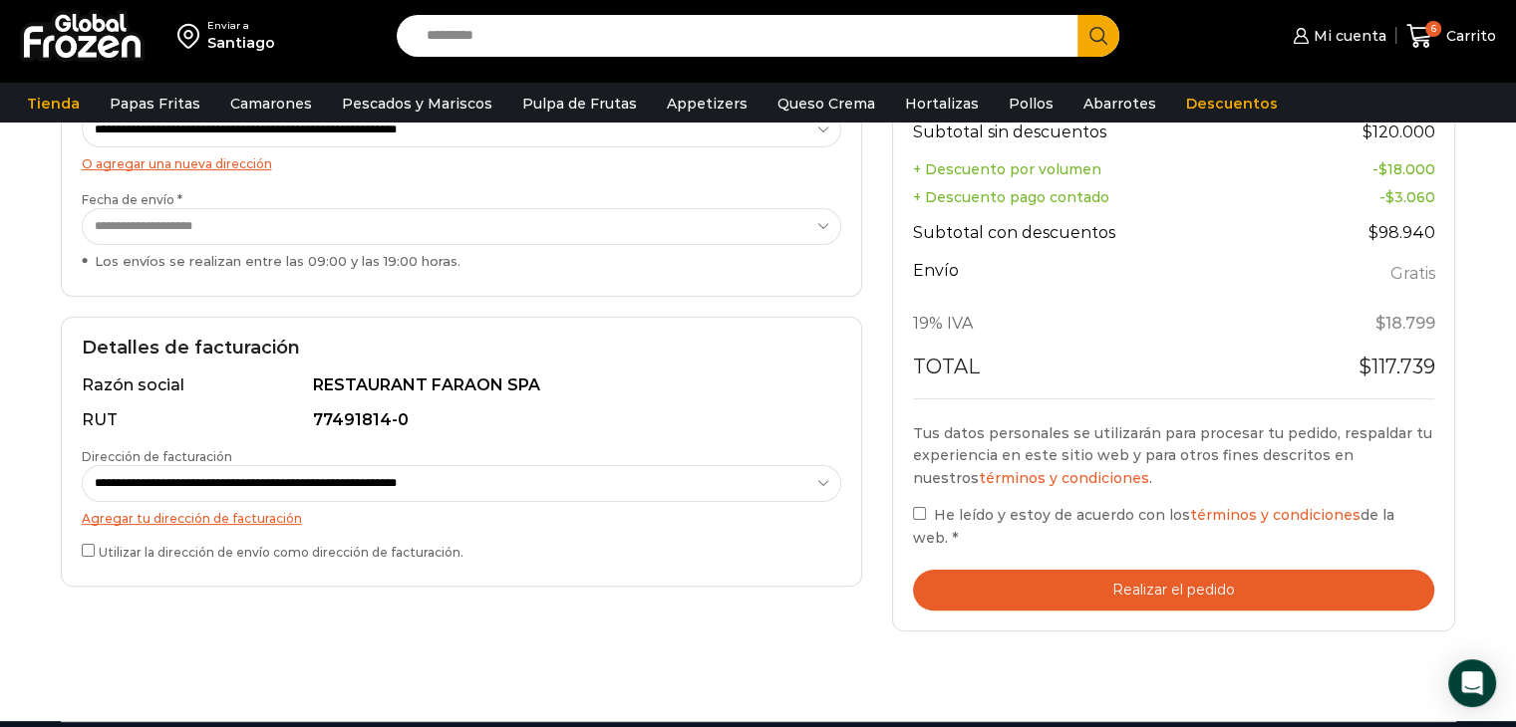
click at [1114, 591] on button "Realizar el pedido" at bounding box center [1174, 590] width 522 height 41
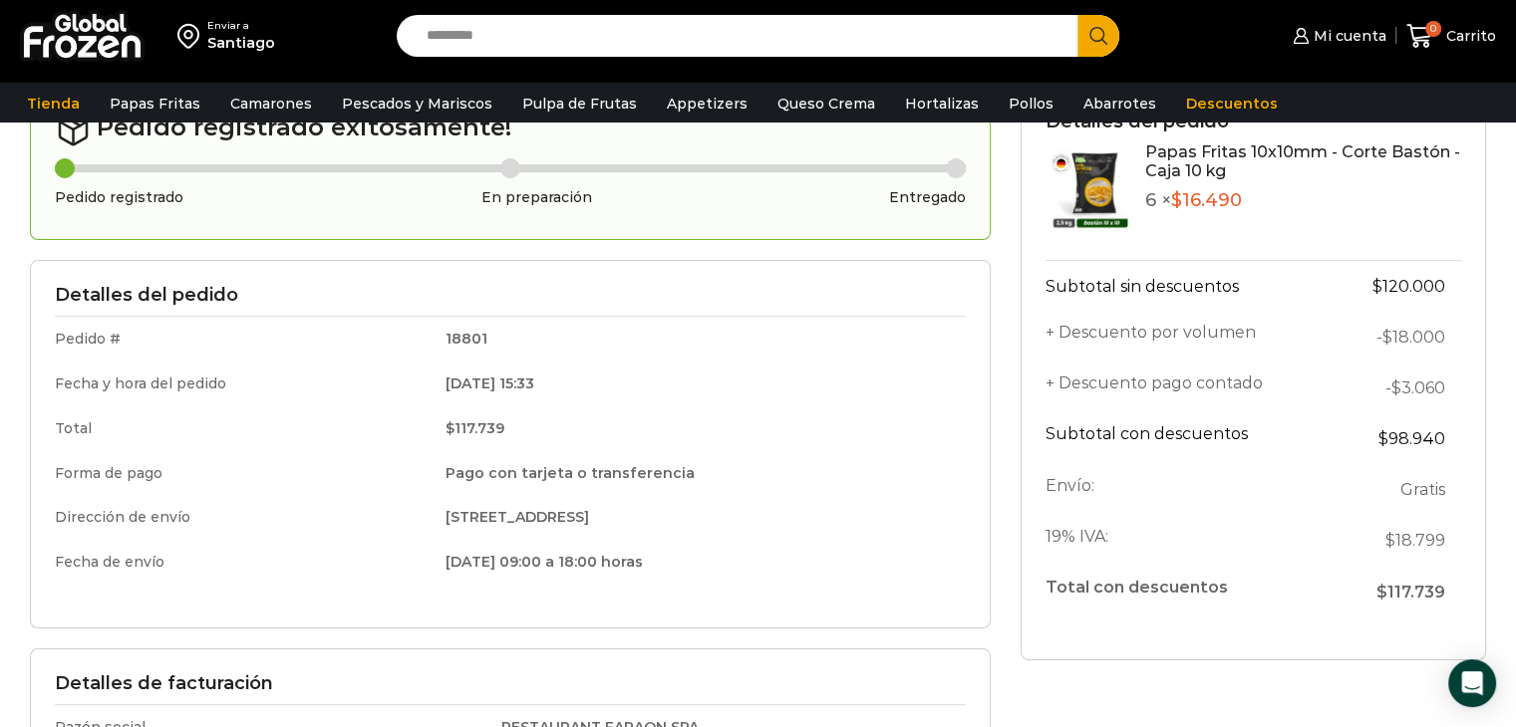
scroll to position [151, 0]
